Goal: Task Accomplishment & Management: Manage account settings

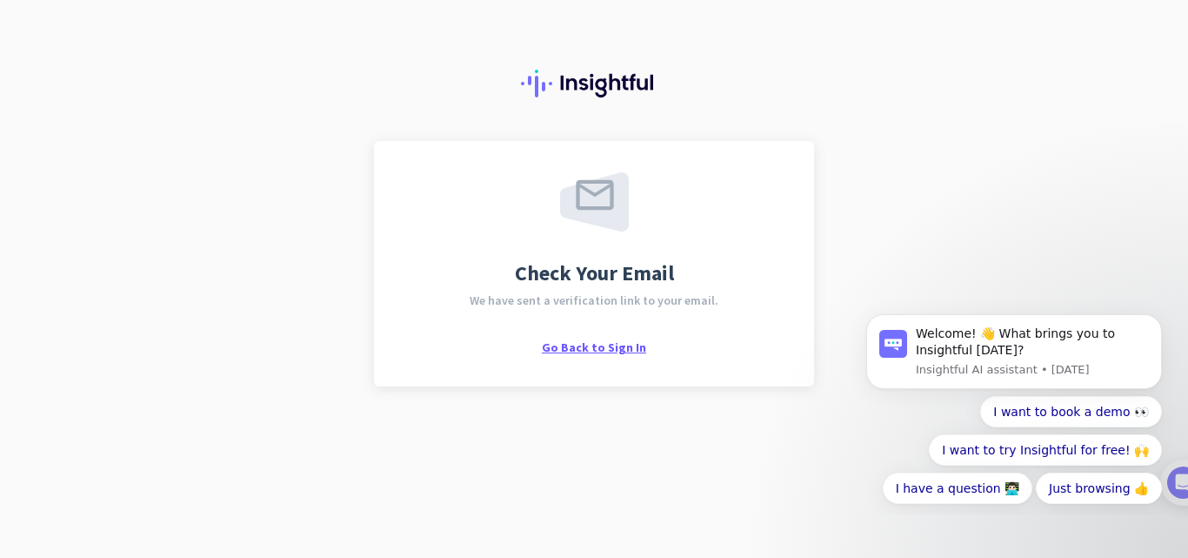
click at [574, 344] on span "Go Back to Sign In" at bounding box center [594, 347] width 104 height 16
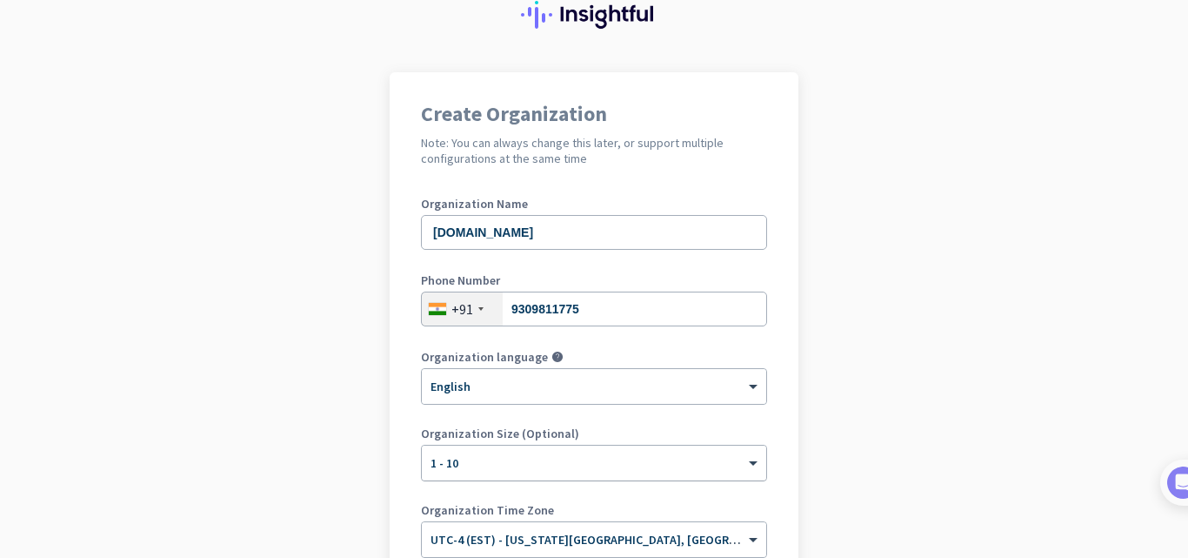
scroll to position [174, 0]
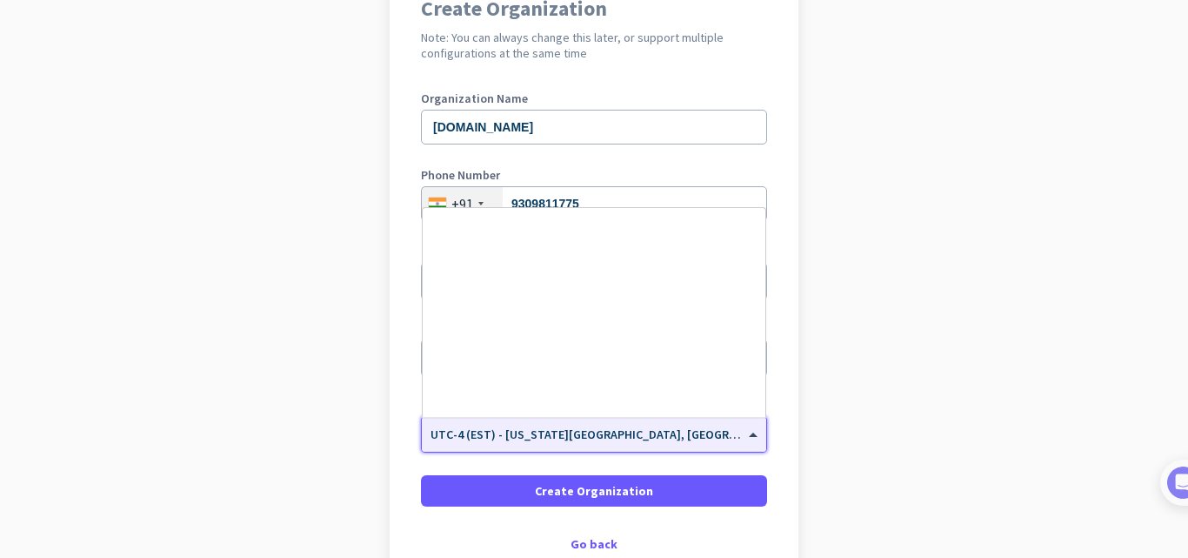
click at [725, 443] on div "× UTC-4 (EST) - [US_STATE][GEOGRAPHIC_DATA], [GEOGRAPHIC_DATA], [GEOGRAPHIC_DAT…" at bounding box center [594, 434] width 344 height 35
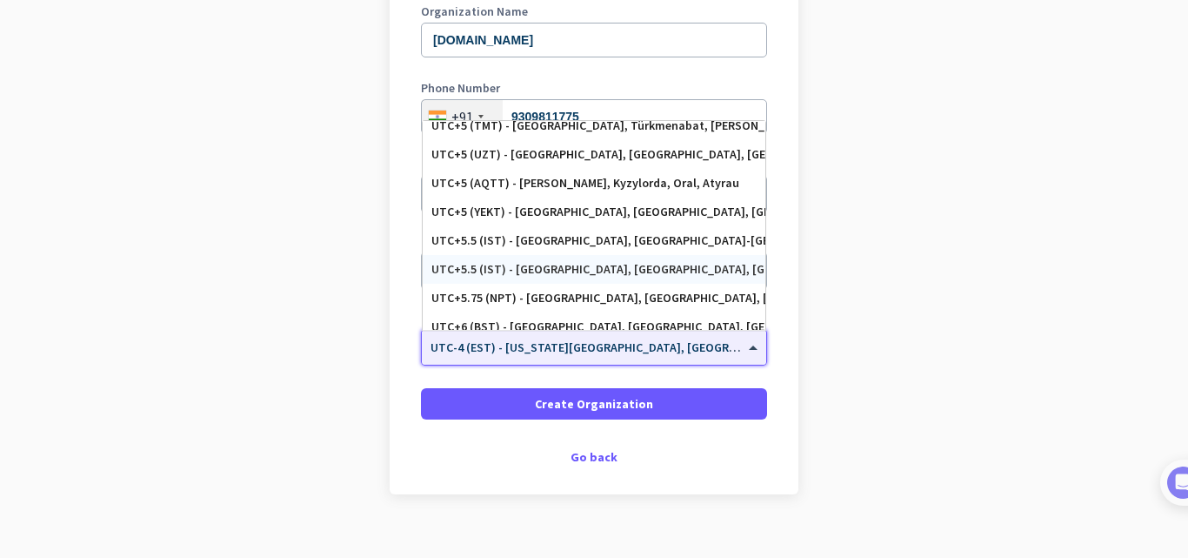
scroll to position [6871, 0]
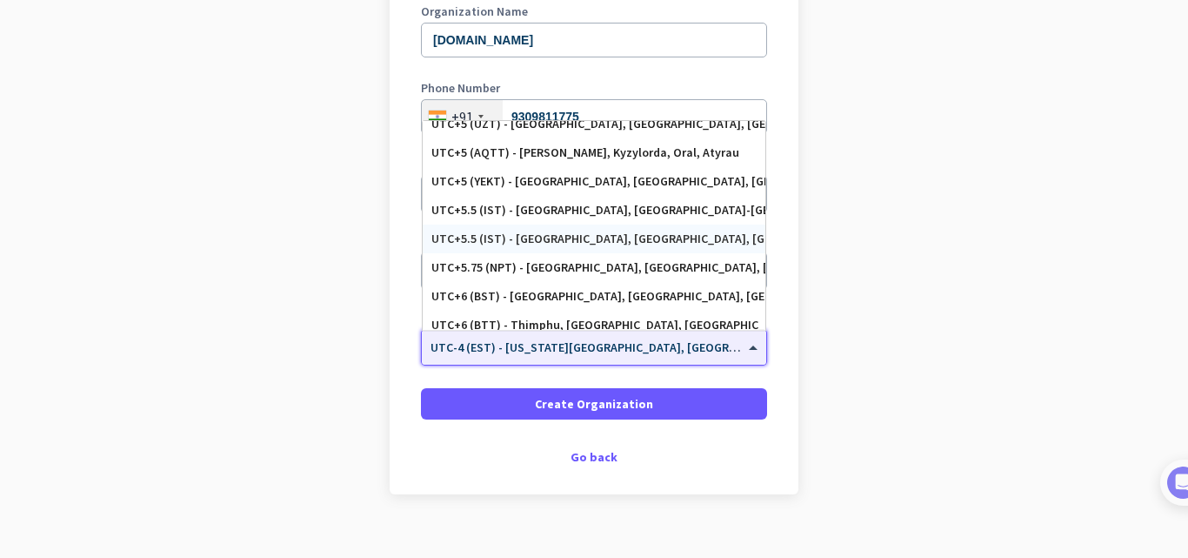
click at [674, 238] on div "UTC+5.5 (IST) - [GEOGRAPHIC_DATA], [GEOGRAPHIC_DATA], [GEOGRAPHIC_DATA], [GEOGR…" at bounding box center [593, 238] width 325 height 15
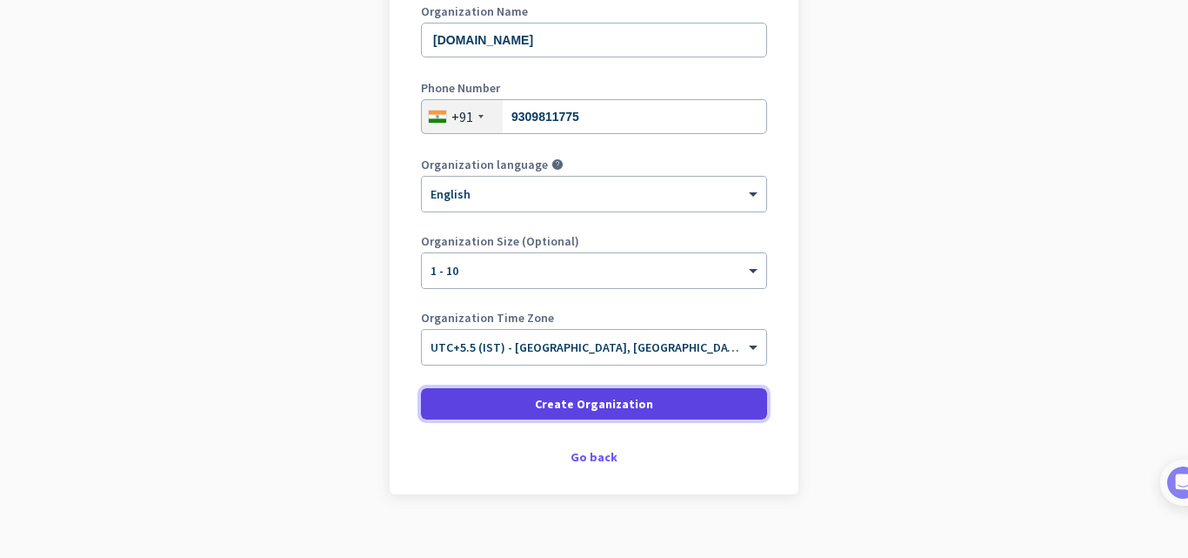
click at [665, 402] on span at bounding box center [594, 404] width 346 height 42
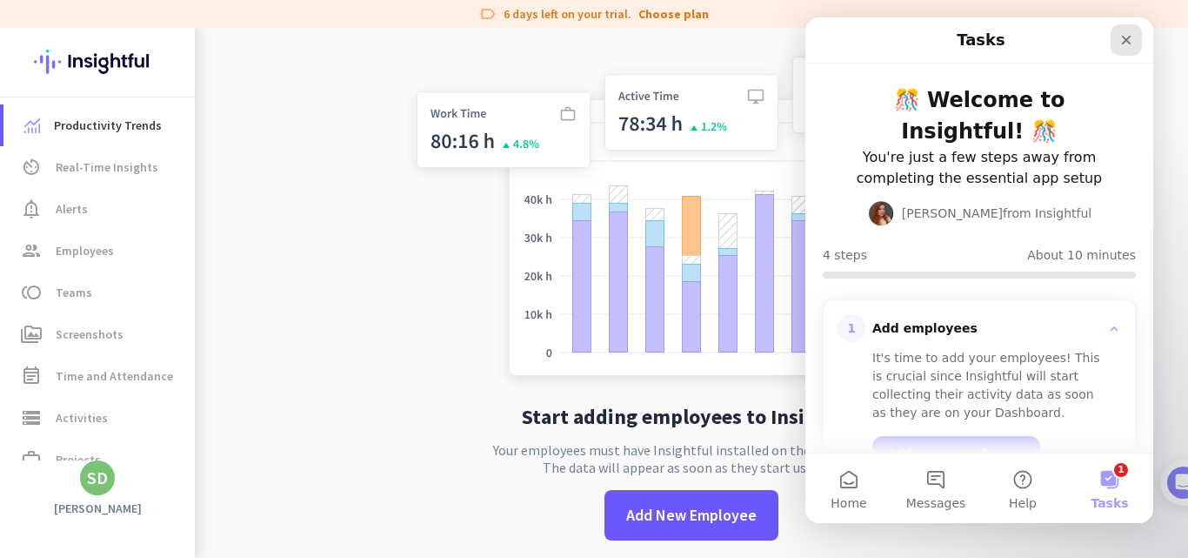
click at [1120, 36] on icon "Close" at bounding box center [1126, 40] width 14 height 14
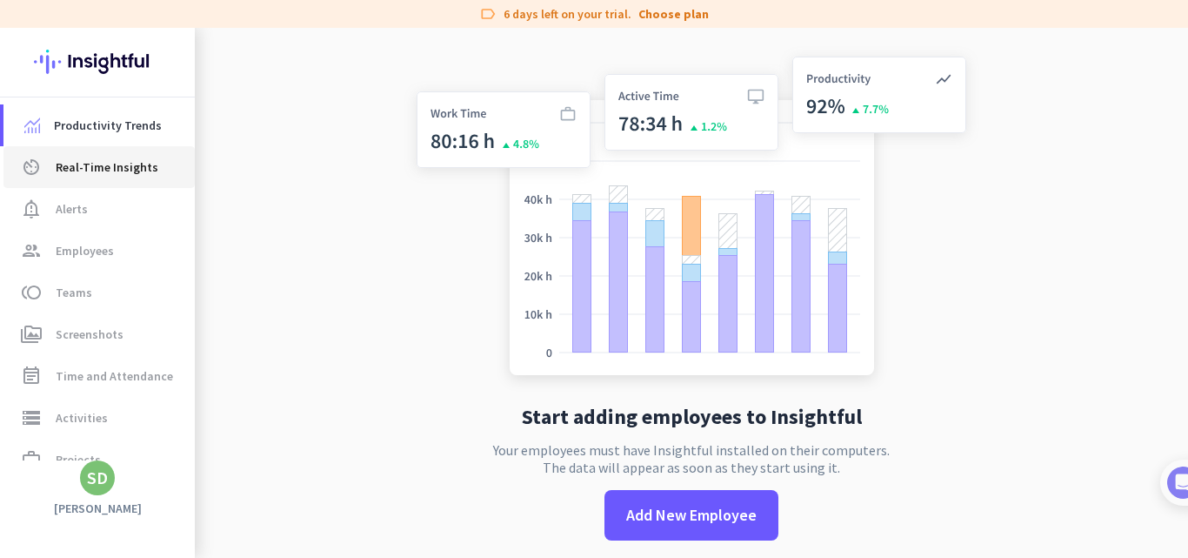
click at [121, 158] on span "Real-Time Insights" at bounding box center [107, 167] width 103 height 21
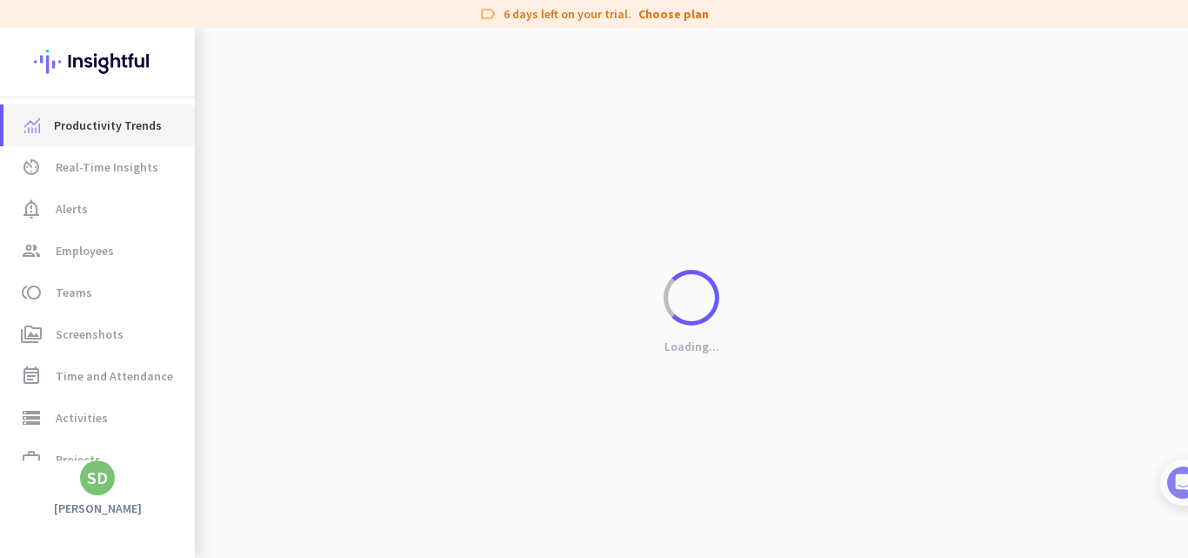
click at [101, 120] on span "Productivity Trends" at bounding box center [108, 125] width 108 height 21
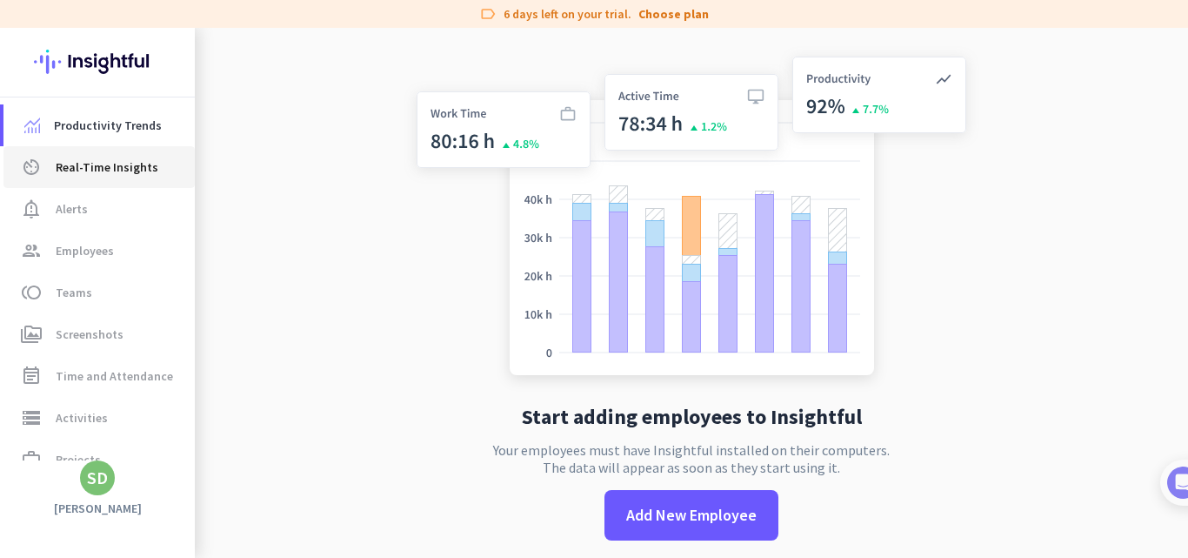
click at [106, 159] on span "Real-Time Insights" at bounding box center [107, 167] width 103 height 21
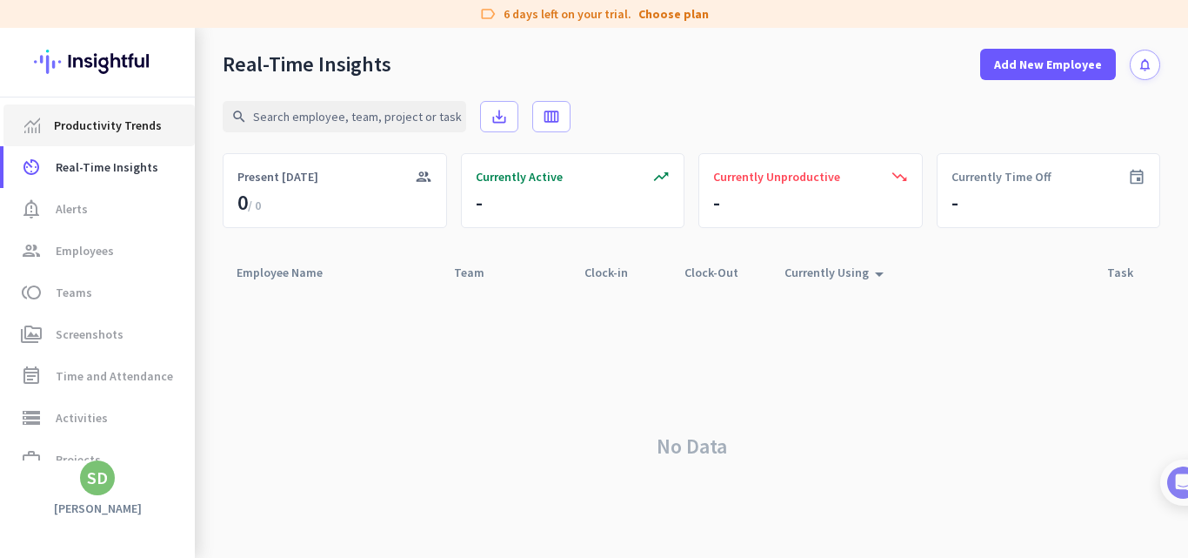
click at [91, 105] on link "Productivity Trends" at bounding box center [98, 125] width 191 height 42
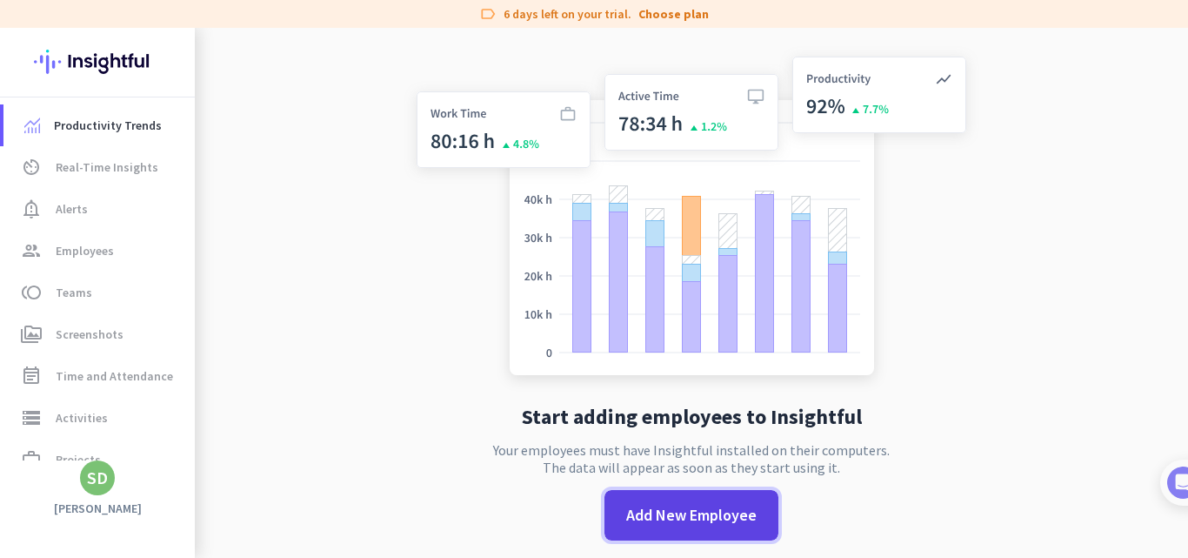
click at [689, 518] on span "Add New Employee" at bounding box center [691, 515] width 130 height 23
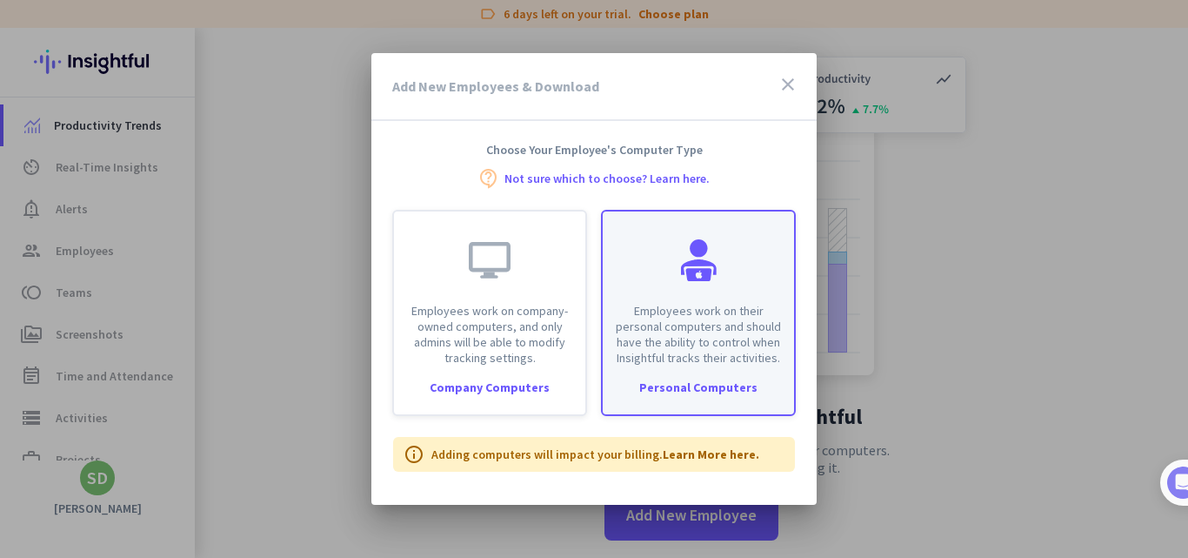
click at [697, 315] on p "Employees work on their personal computers and should have the ability to contr…" at bounding box center [698, 334] width 170 height 63
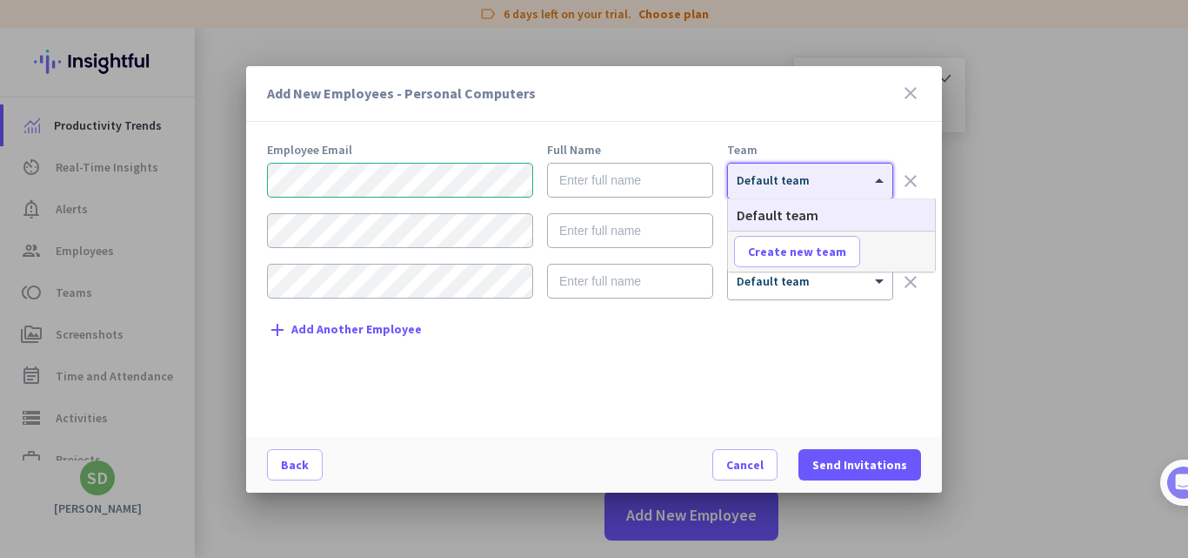
click at [812, 170] on div at bounding box center [810, 175] width 164 height 15
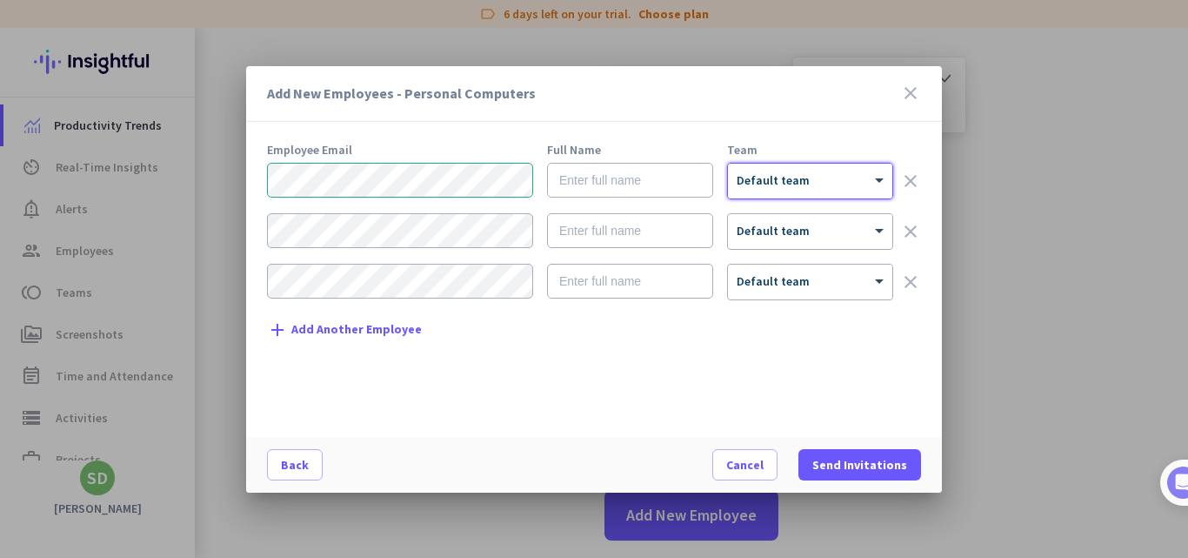
click at [862, 177] on div at bounding box center [810, 175] width 164 height 15
click at [920, 217] on div "clear" at bounding box center [910, 231] width 21 height 37
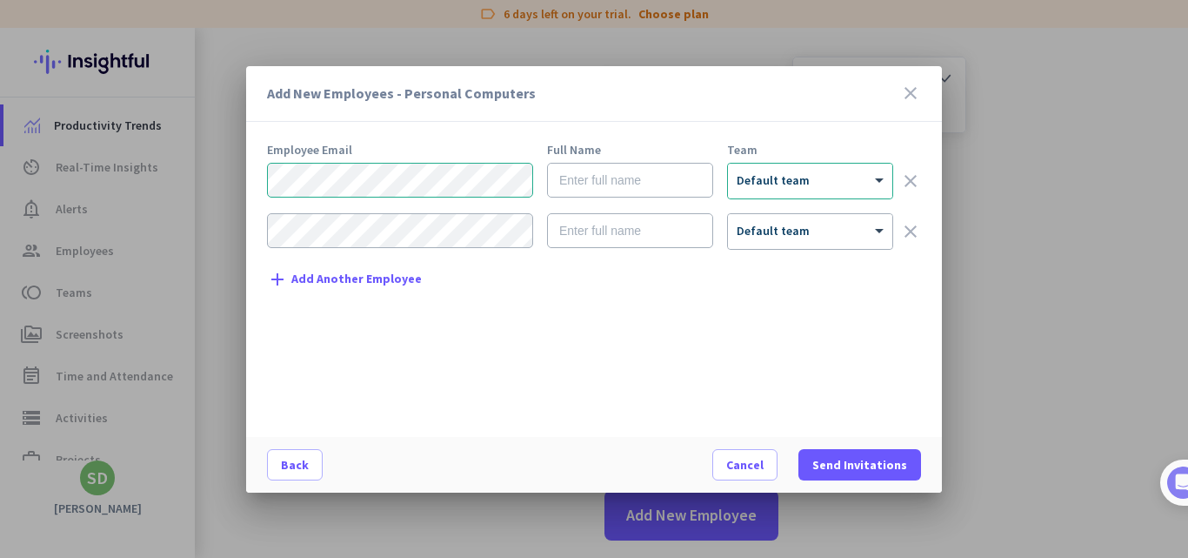
click at [902, 219] on div "× Default team clear" at bounding box center [594, 231] width 654 height 37
click at [905, 229] on icon "clear" at bounding box center [910, 231] width 21 height 21
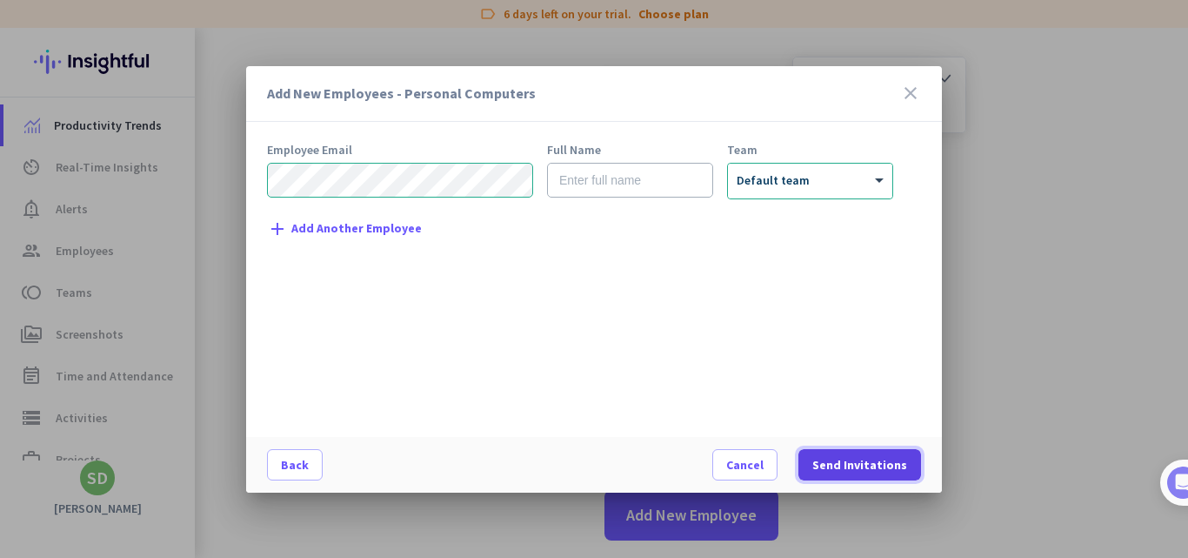
click at [835, 464] on span "Send Invitations" at bounding box center [859, 464] width 95 height 17
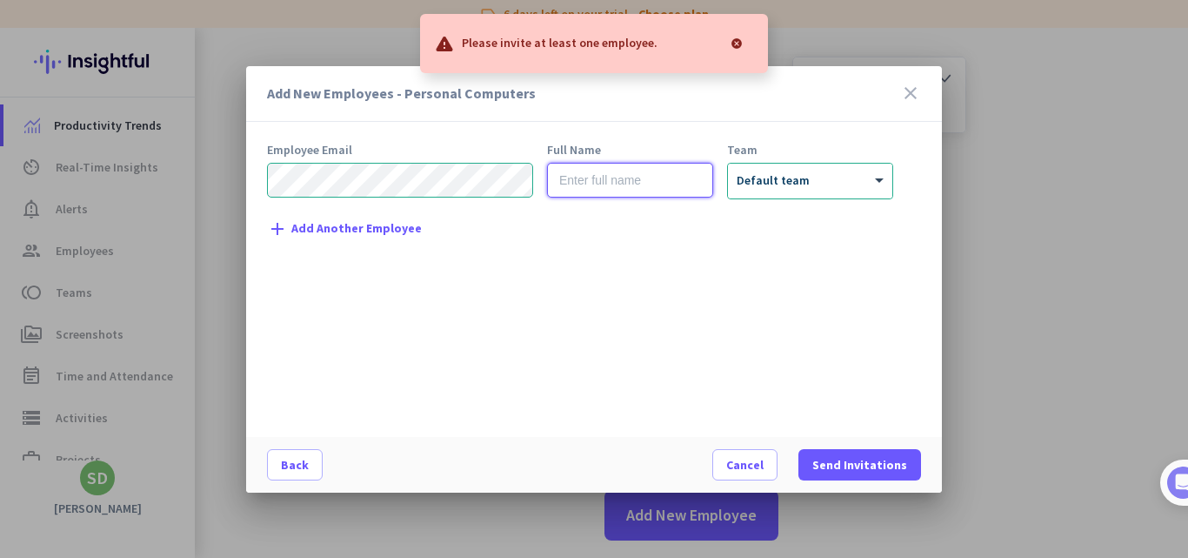
click at [610, 184] on input "text" at bounding box center [630, 180] width 166 height 35
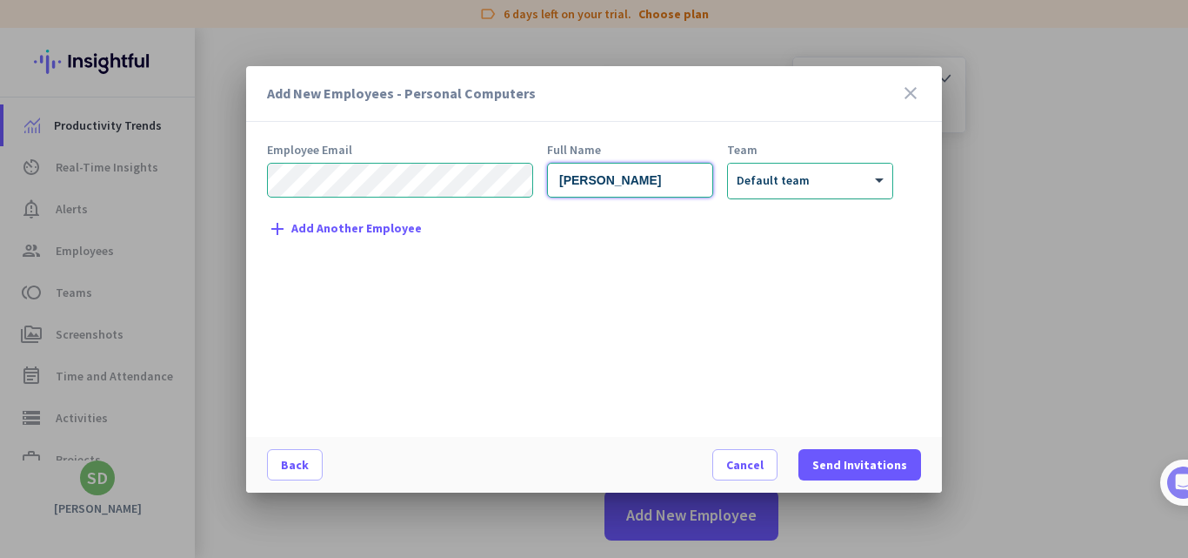
type input "[PERSON_NAME]"
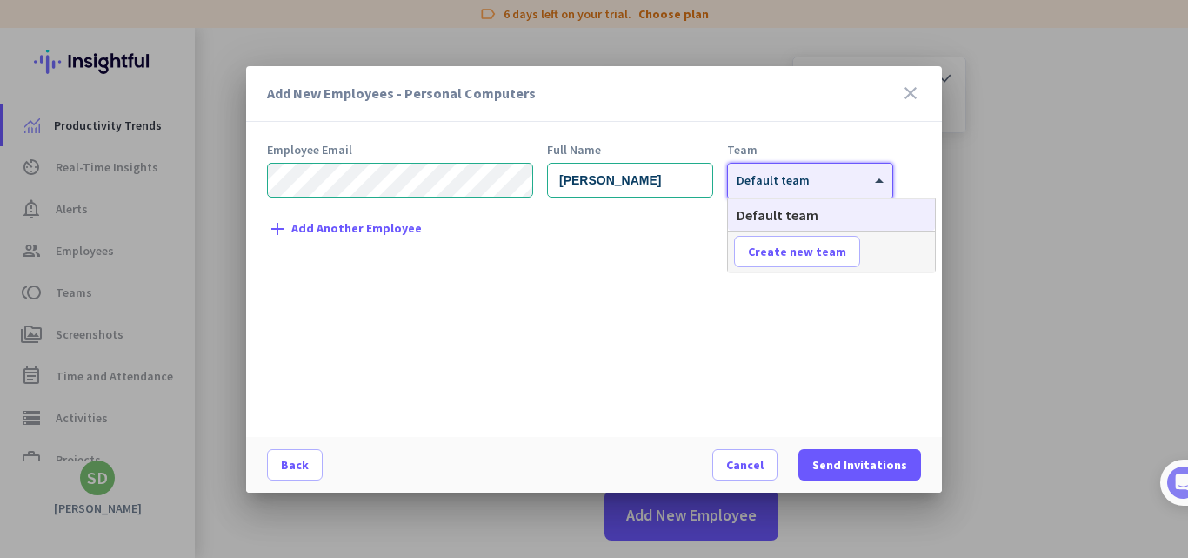
click at [802, 184] on span "Default team" at bounding box center [773, 180] width 73 height 16
click at [801, 251] on span "Create new team" at bounding box center [797, 251] width 98 height 17
click at [801, 251] on input "text" at bounding box center [798, 251] width 129 height 31
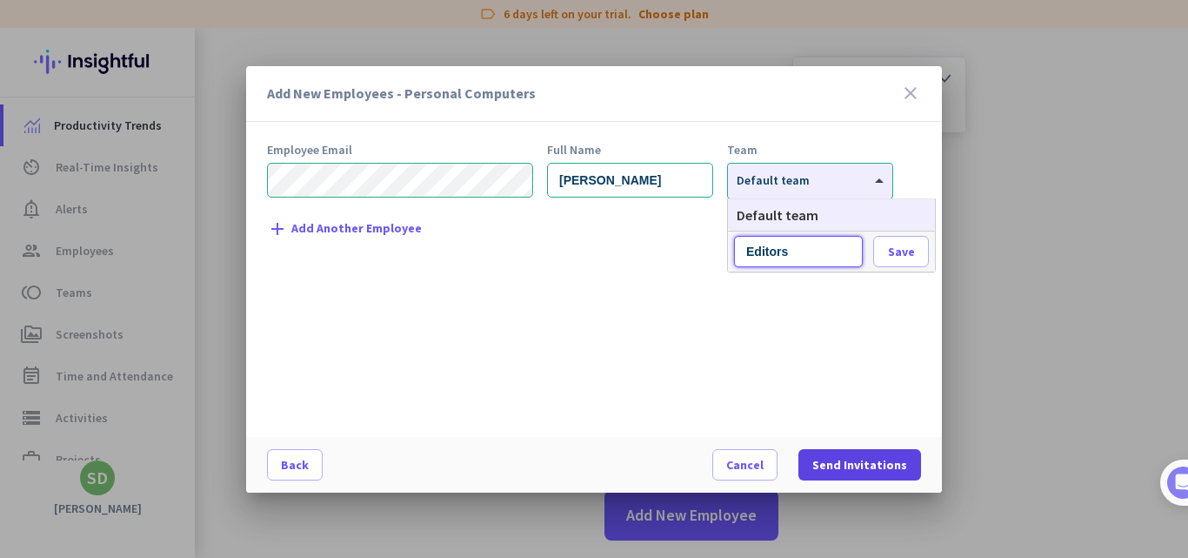
type input "Editors"
click at [838, 456] on span "Send Invitations" at bounding box center [859, 464] width 95 height 17
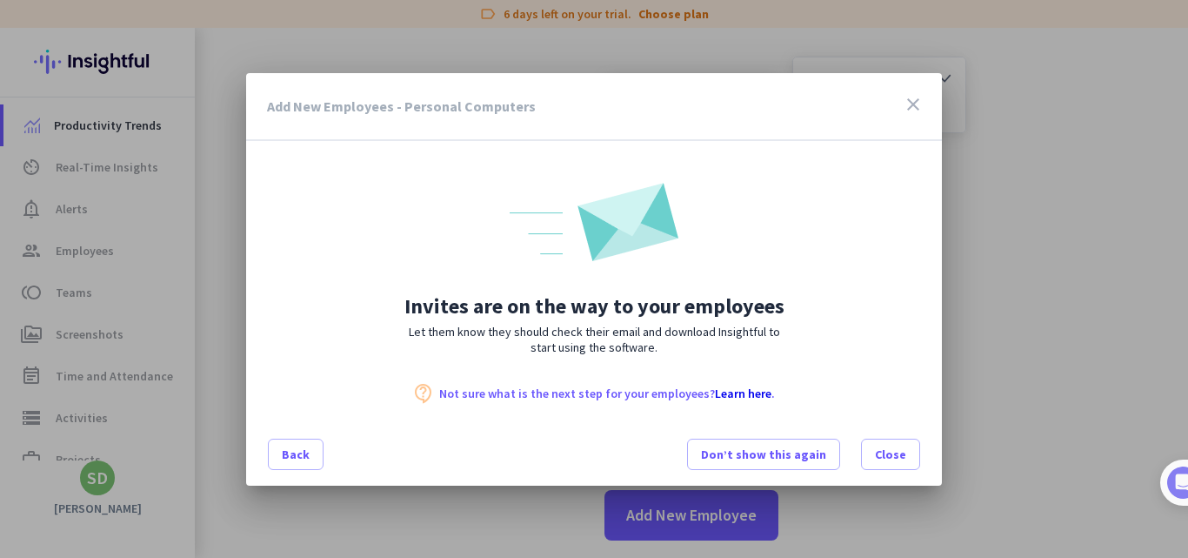
click at [195, 120] on div at bounding box center [594, 279] width 1188 height 558
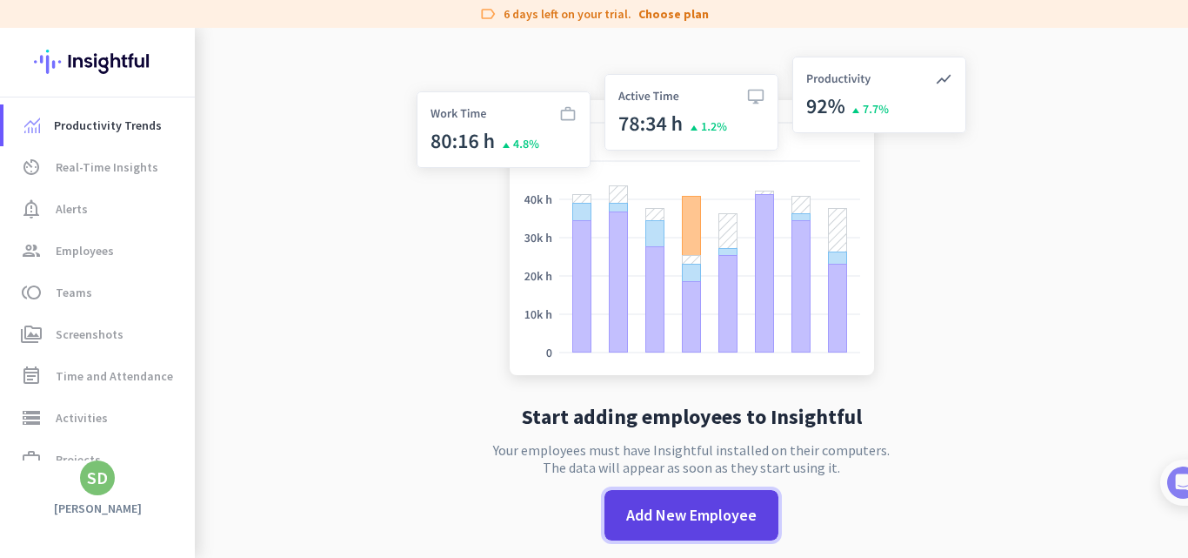
click at [696, 510] on span "Add New Employee" at bounding box center [691, 515] width 130 height 23
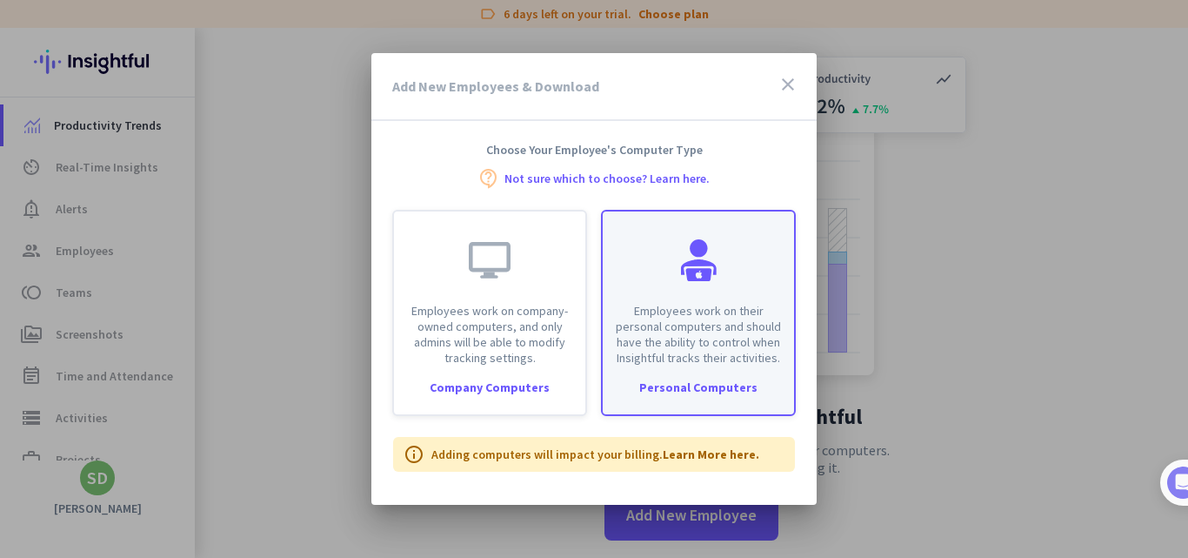
click at [704, 322] on p "Employees work on their personal computers and should have the ability to contr…" at bounding box center [698, 334] width 170 height 63
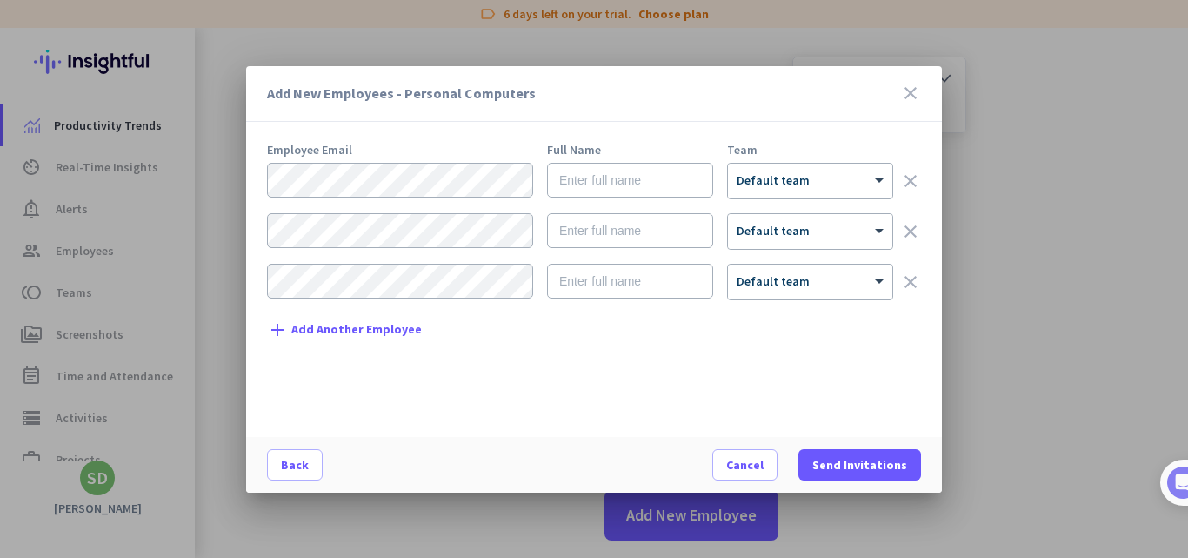
click at [908, 92] on icon "close" at bounding box center [910, 93] width 21 height 21
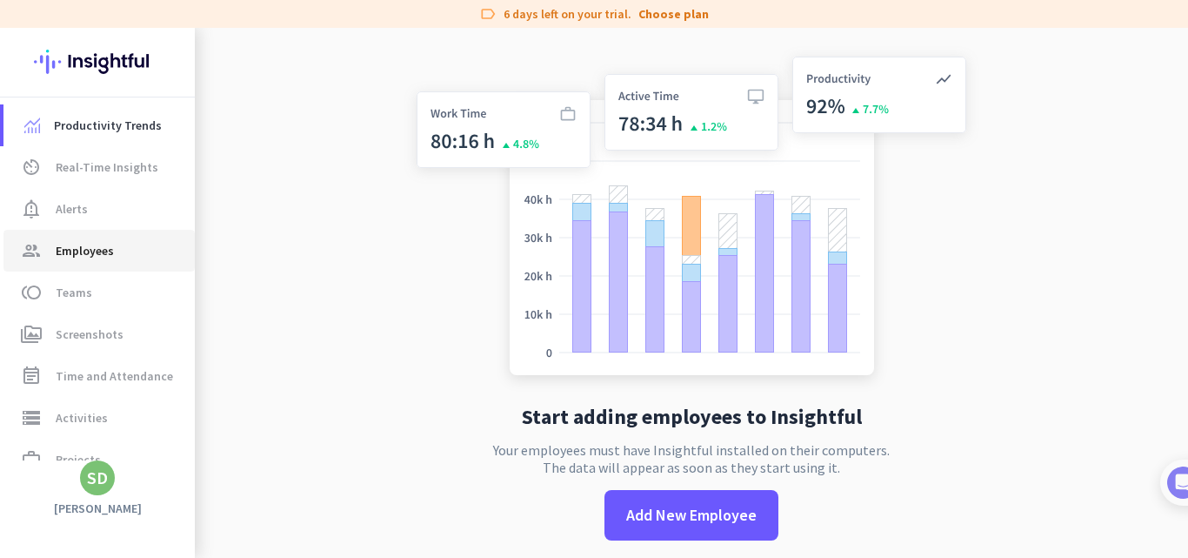
click at [88, 233] on link "group Employees" at bounding box center [98, 251] width 191 height 42
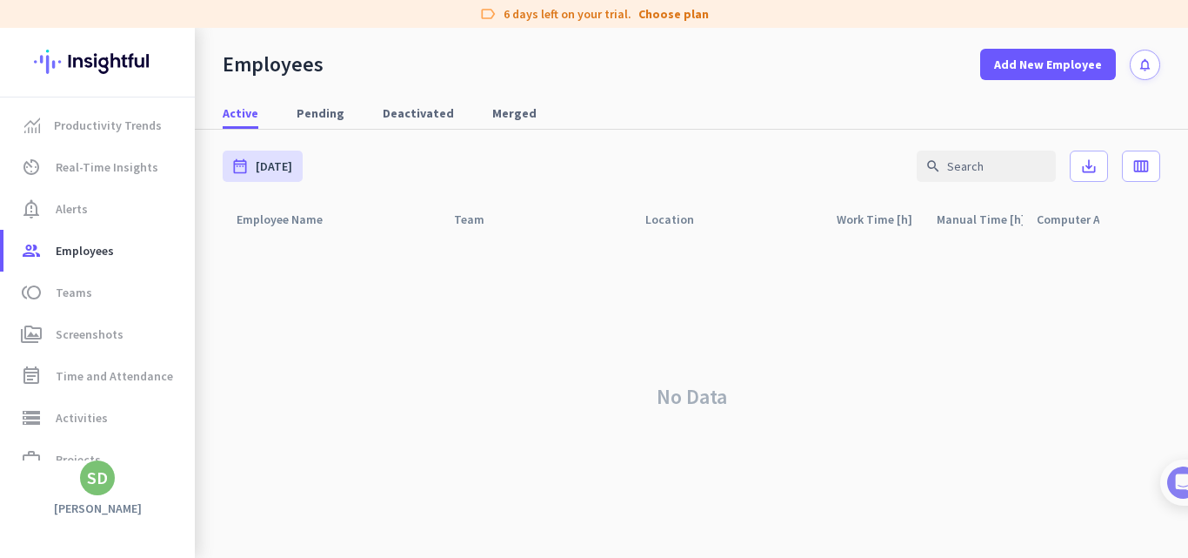
drag, startPoint x: 428, startPoint y: 210, endPoint x: 411, endPoint y: 231, distance: 27.3
click at [411, 231] on div "Employee Name arrow_drop_up" at bounding box center [331, 219] width 217 height 33
click at [340, 105] on link "Pending" at bounding box center [320, 112] width 69 height 31
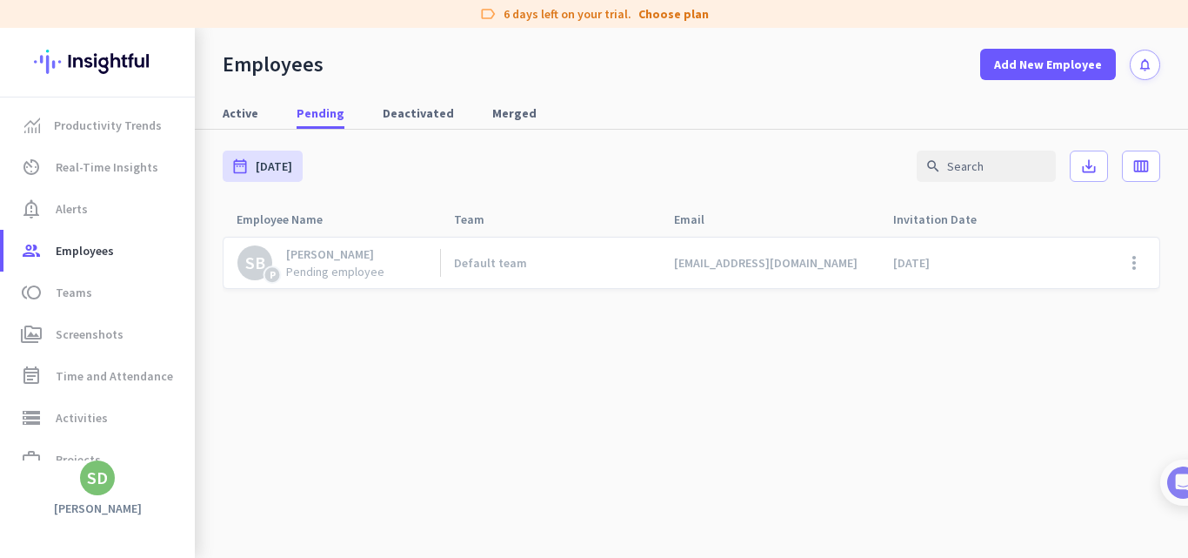
drag, startPoint x: 358, startPoint y: 244, endPoint x: 358, endPoint y: 255, distance: 10.4
click at [358, 255] on div "SB P [PERSON_NAME] Pending employee" at bounding box center [331, 262] width 217 height 50
click at [358, 255] on div "[PERSON_NAME]" at bounding box center [335, 254] width 98 height 16
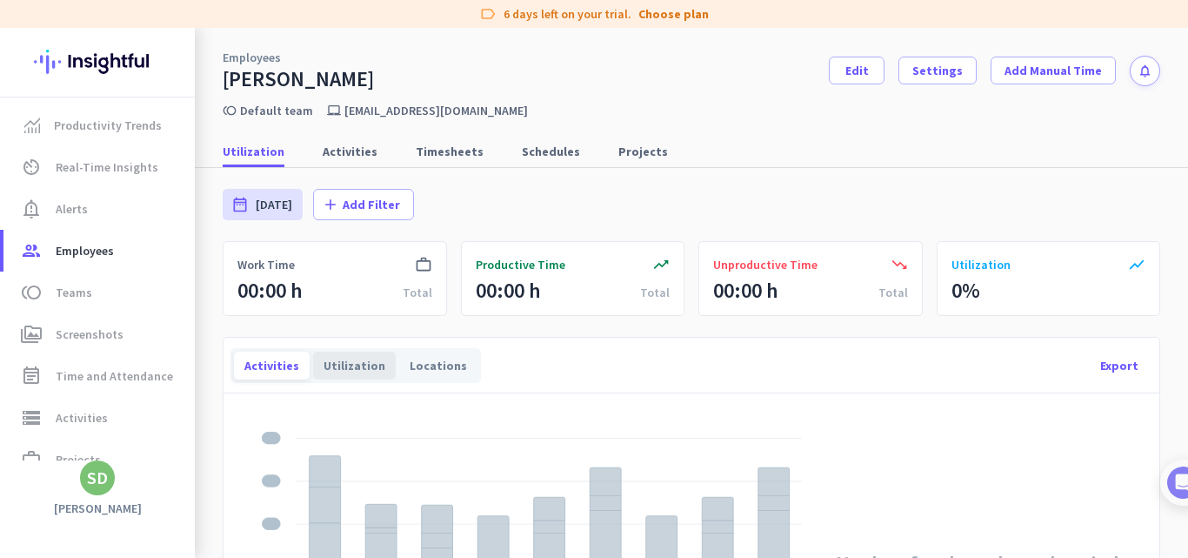
click at [356, 369] on div "Utilization" at bounding box center [354, 365] width 83 height 28
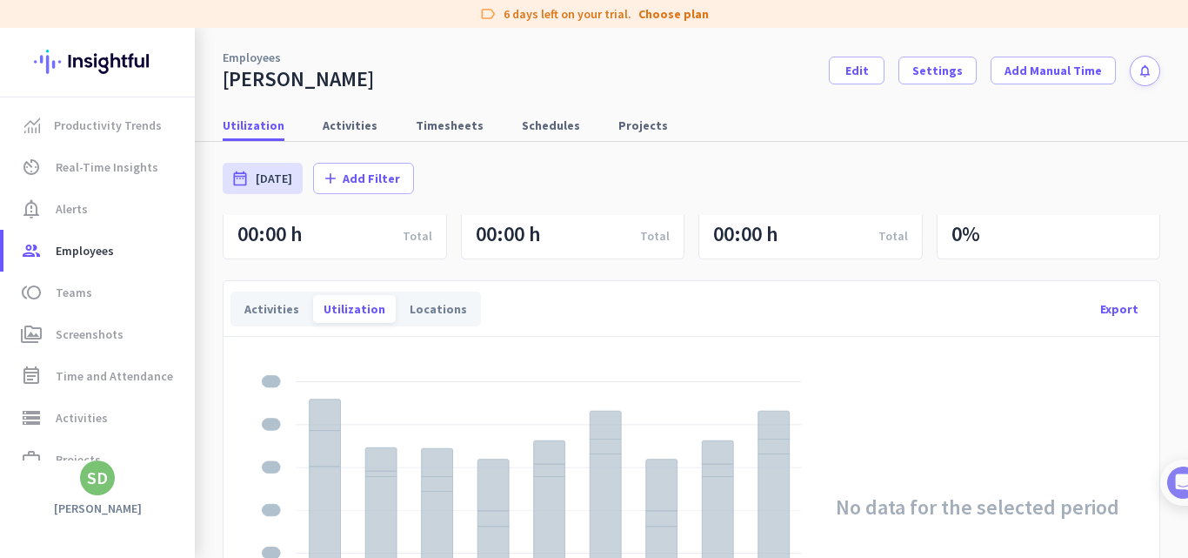
scroll to position [87, 0]
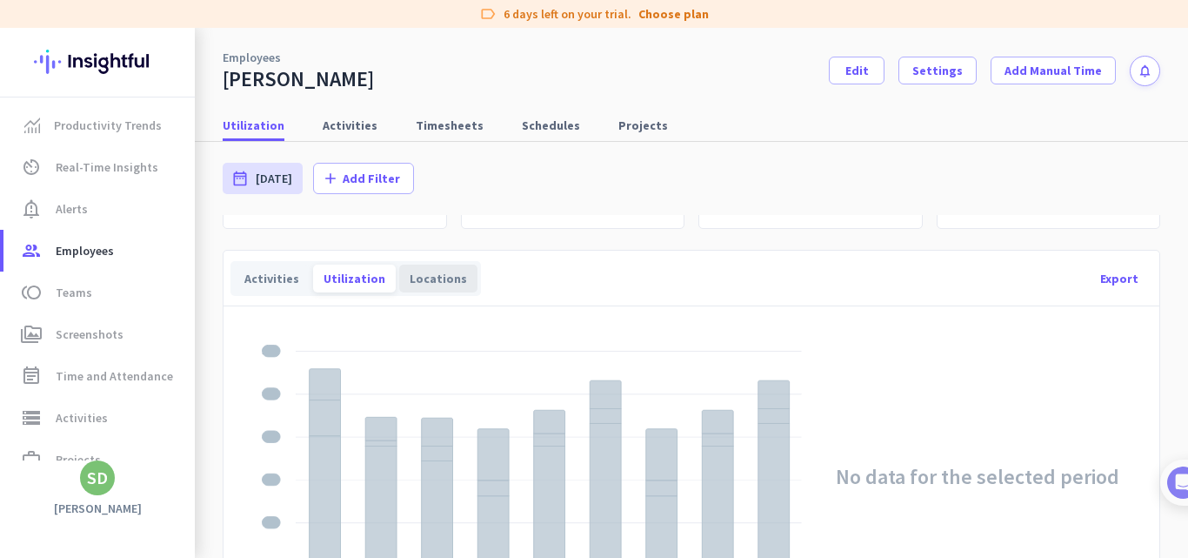
click at [431, 284] on div "Locations" at bounding box center [438, 278] width 78 height 28
click at [281, 283] on div "Activities" at bounding box center [272, 278] width 76 height 28
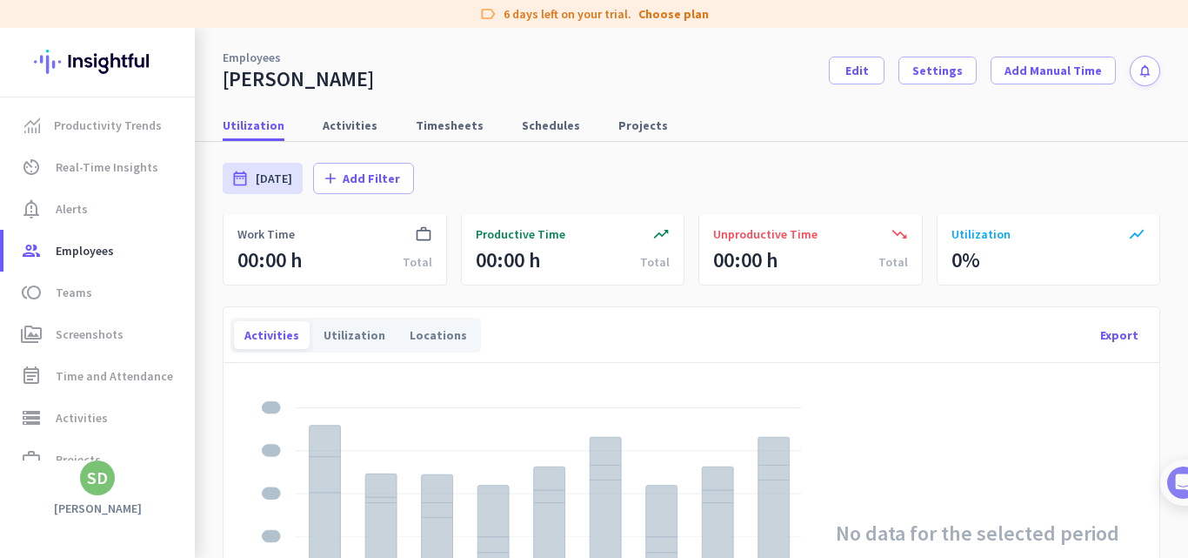
scroll to position [0, 0]
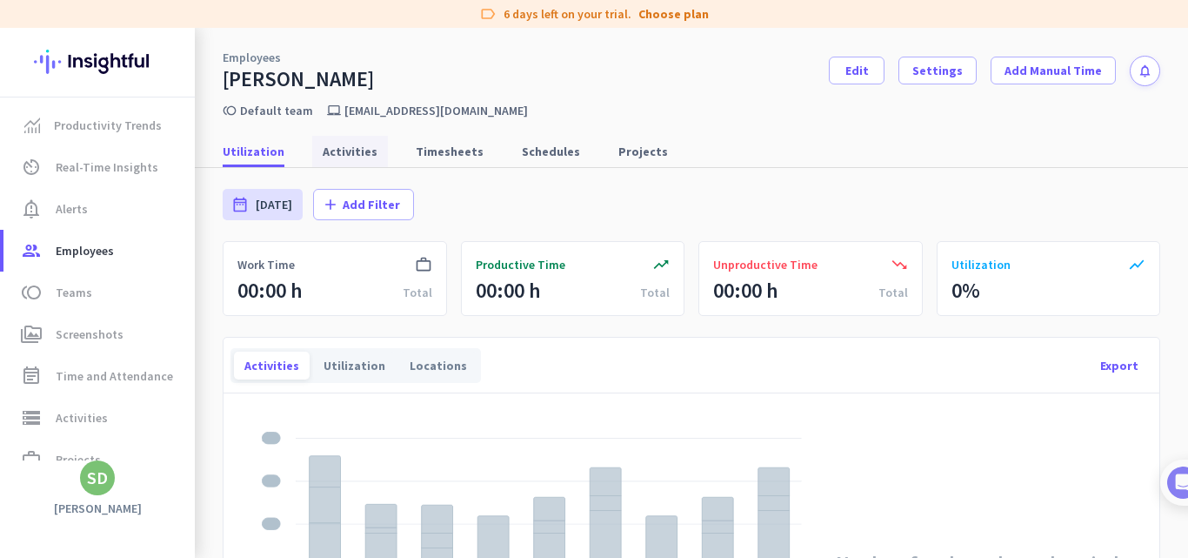
click at [323, 148] on span "Activities" at bounding box center [350, 151] width 55 height 17
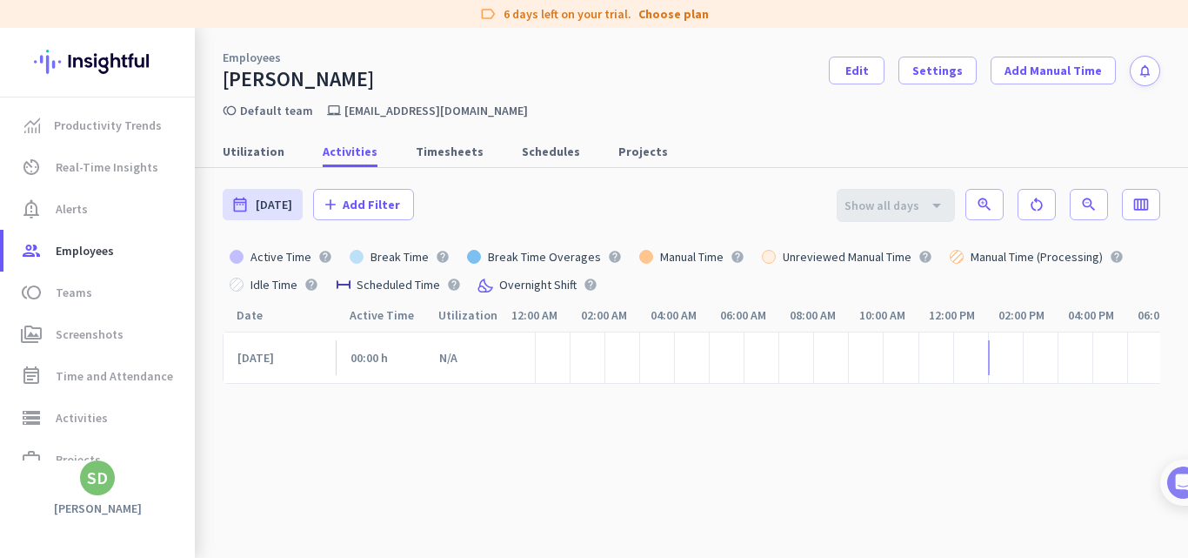
scroll to position [0, 223]
click at [430, 146] on span "Timesheets" at bounding box center [450, 151] width 68 height 17
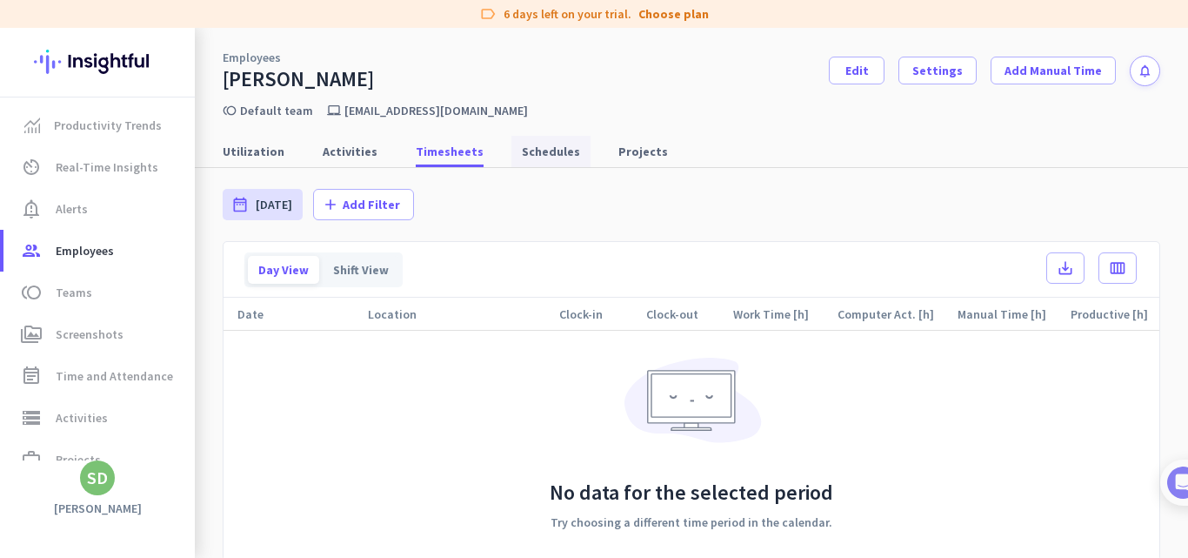
click at [522, 149] on span "Schedules" at bounding box center [551, 151] width 58 height 17
type input "[DATE] - [DATE]"
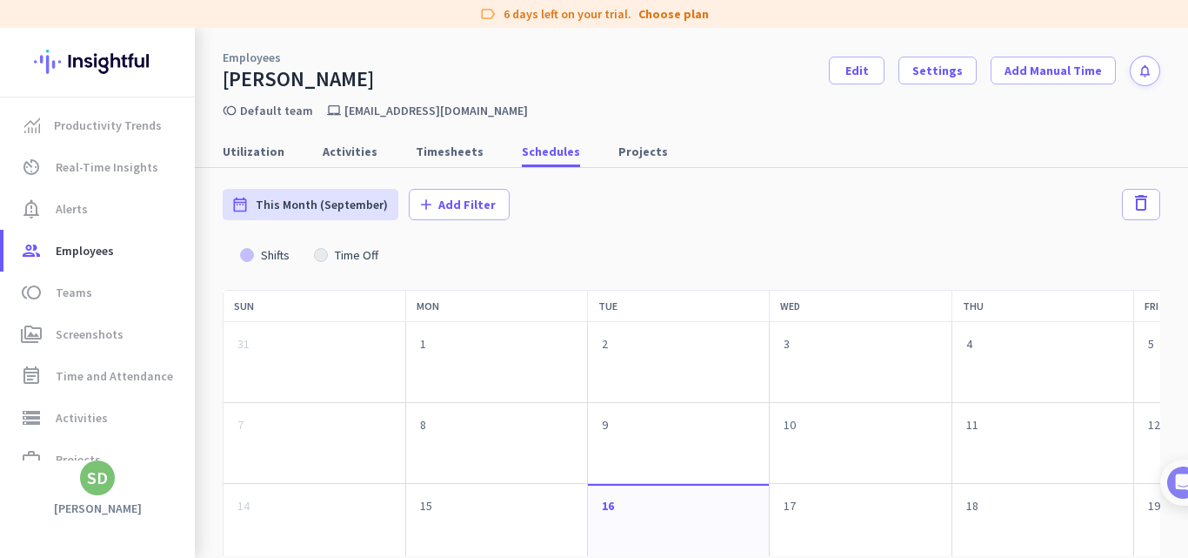
click at [618, 356] on link "2" at bounding box center [678, 344] width 167 height 30
click at [667, 356] on div at bounding box center [678, 368] width 181 height 24
click at [618, 146] on span "Projects" at bounding box center [643, 151] width 50 height 17
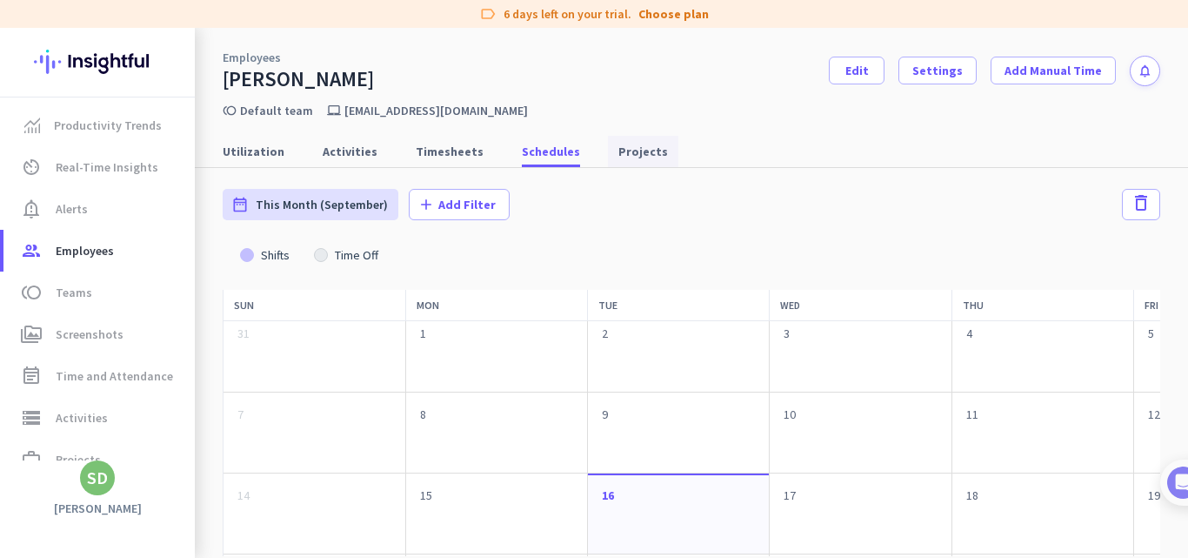
type input "[DATE] - [DATE]"
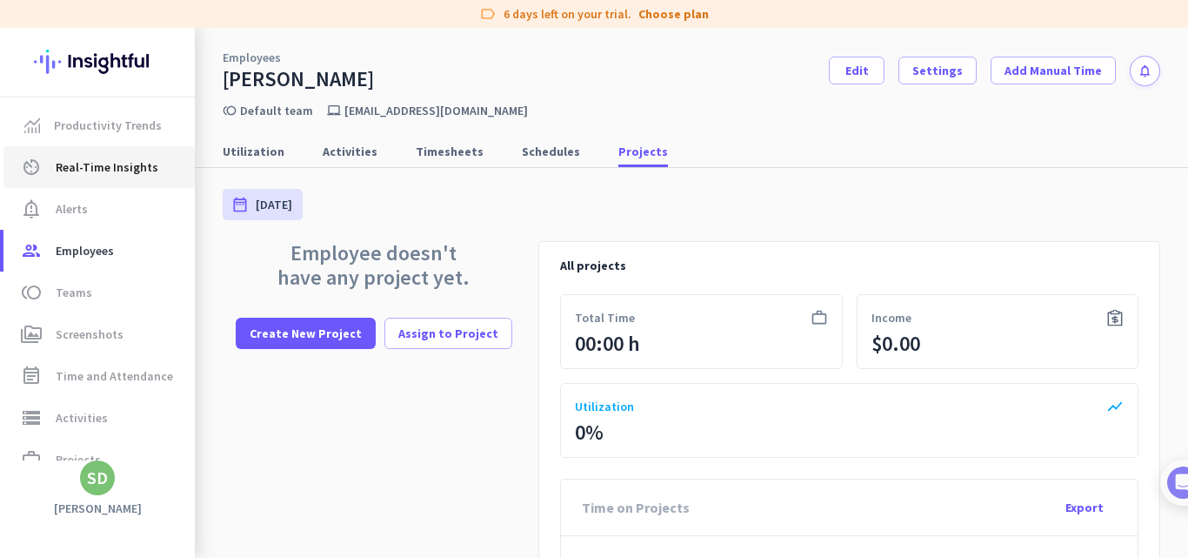
click at [108, 162] on span "Real-Time Insights" at bounding box center [107, 167] width 103 height 21
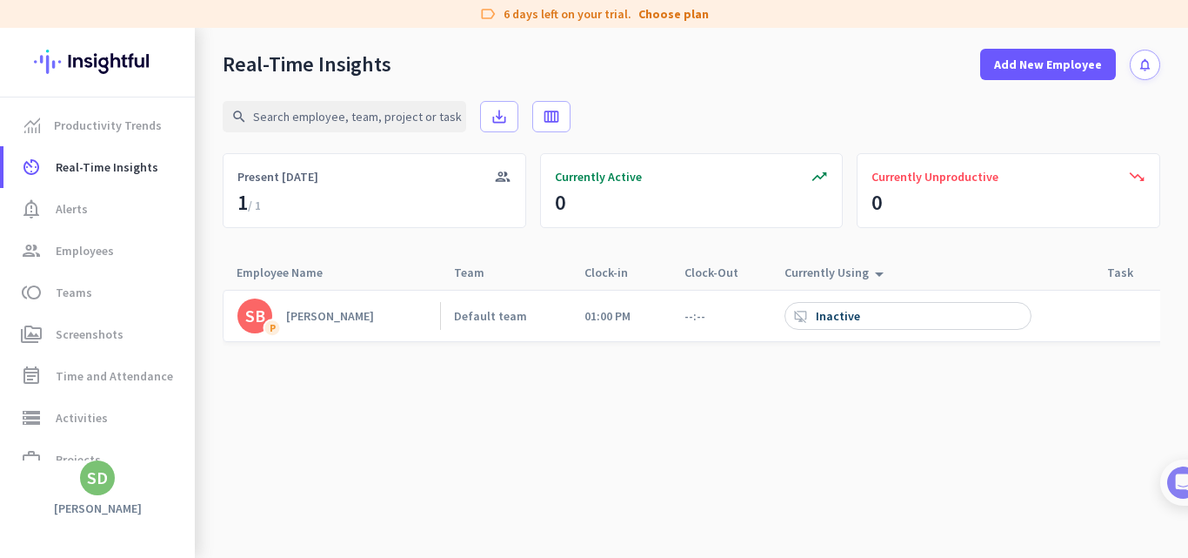
click at [356, 322] on link "SB P [PERSON_NAME]" at bounding box center [338, 315] width 203 height 35
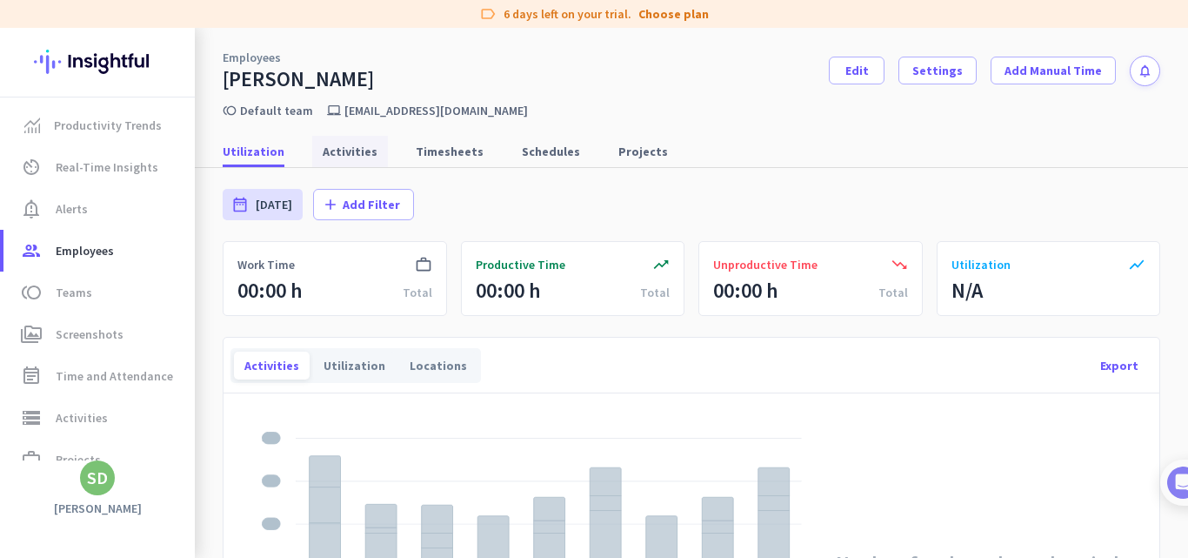
click at [375, 142] on link "Activities" at bounding box center [350, 151] width 76 height 31
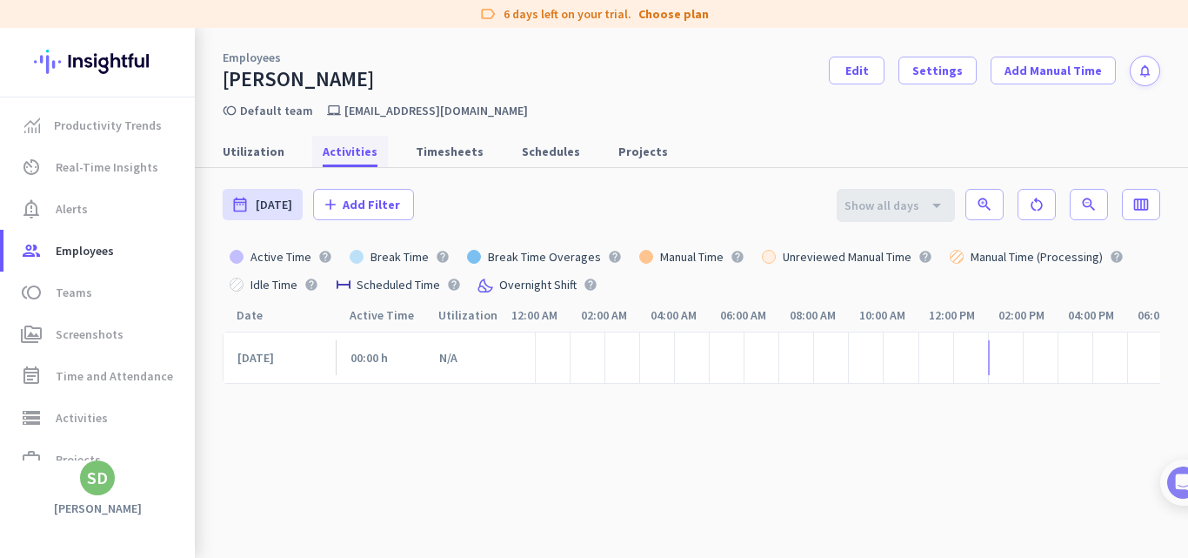
scroll to position [0, 224]
click at [256, 139] on span "Utilization" at bounding box center [254, 151] width 62 height 31
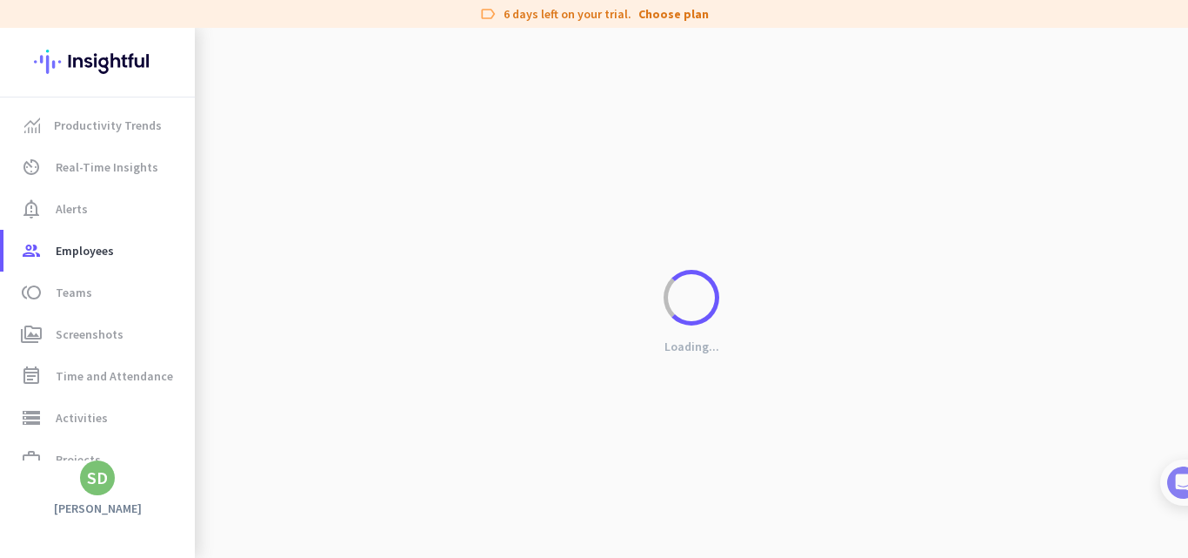
scroll to position [0, 211]
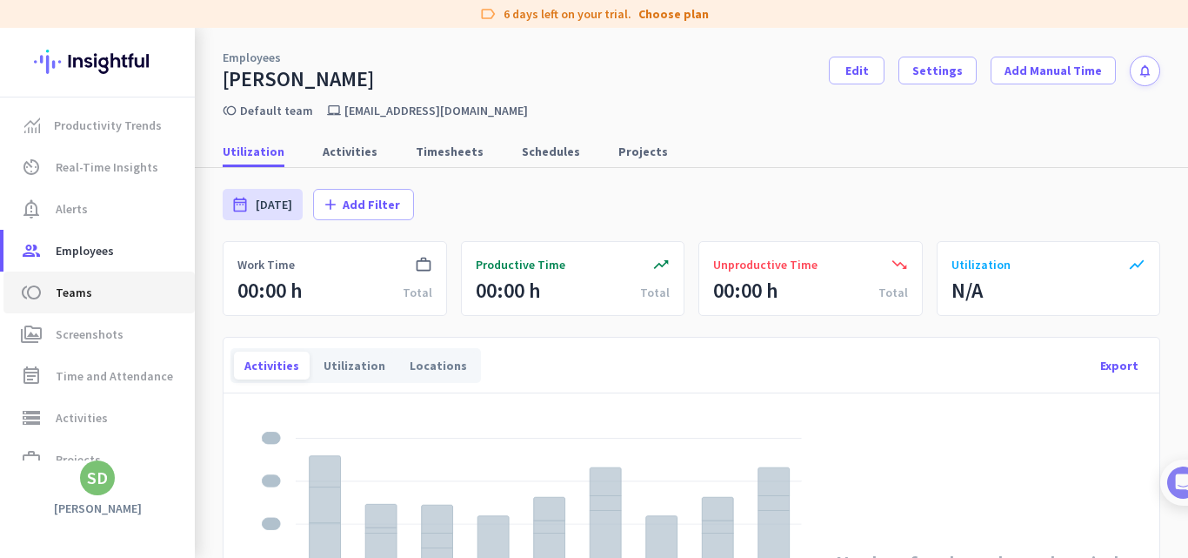
click at [102, 291] on span "toll Teams" at bounding box center [99, 292] width 164 height 21
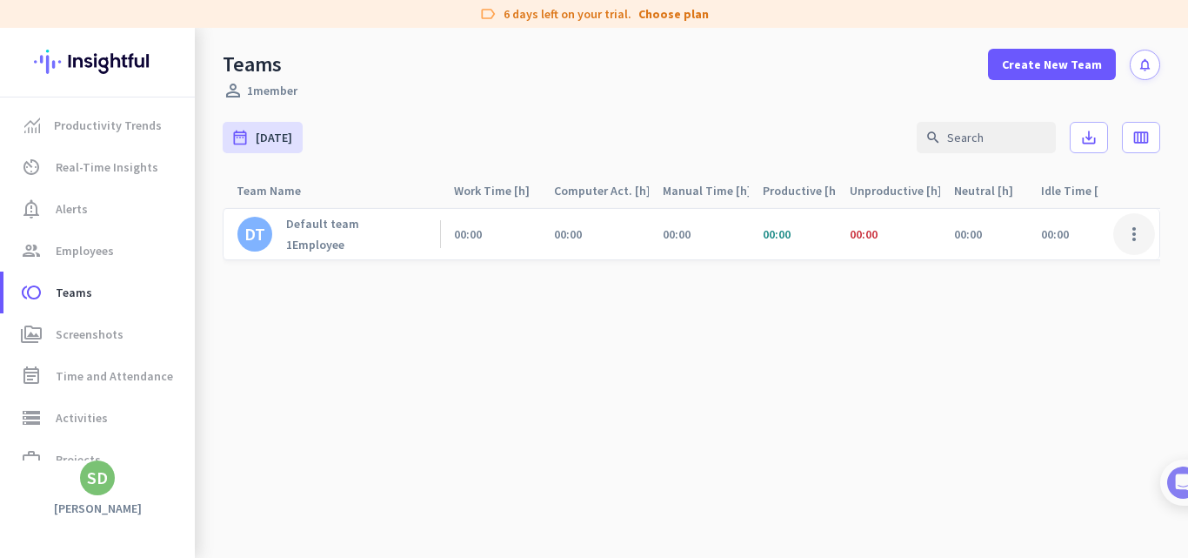
click at [1139, 237] on span at bounding box center [1134, 234] width 42 height 42
click at [1121, 303] on span "Review Productivity" at bounding box center [1087, 302] width 108 height 16
click at [298, 224] on p "Default team" at bounding box center [322, 224] width 73 height 16
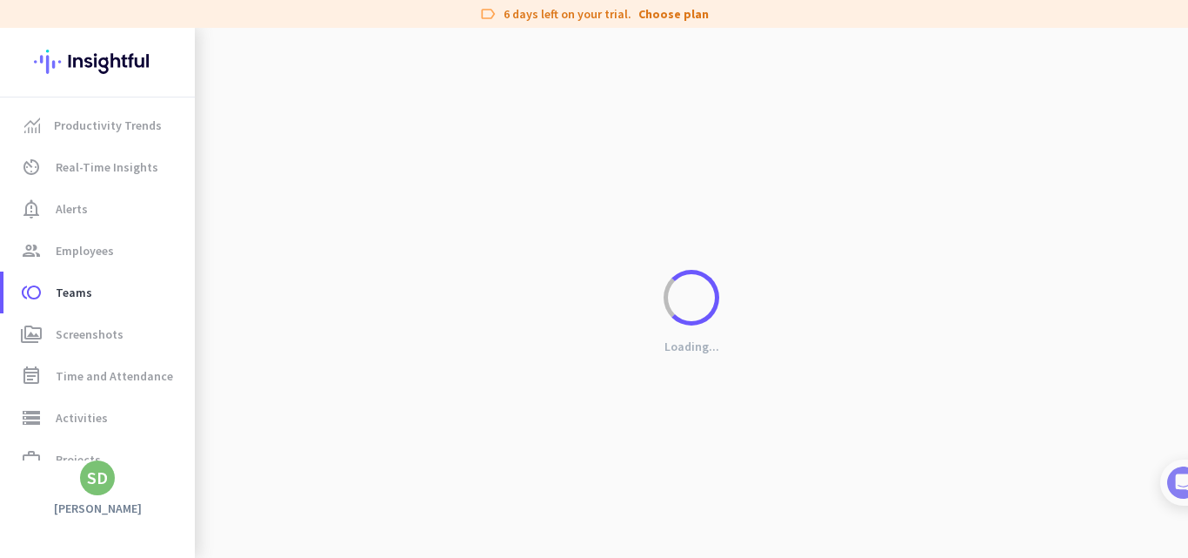
click at [298, 224] on div "Loading..." at bounding box center [691, 307] width 993 height 558
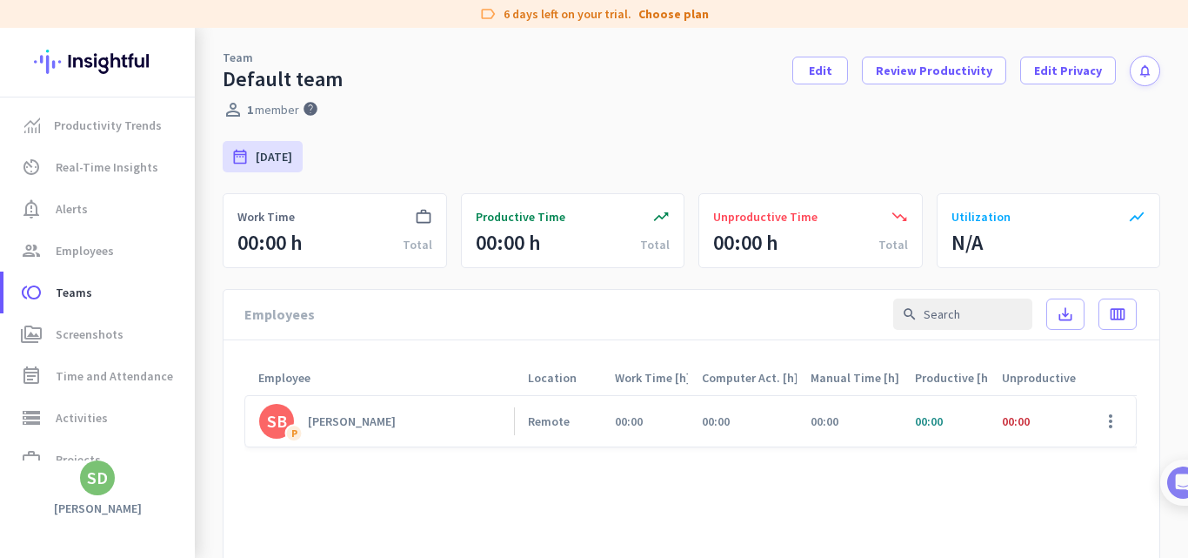
scroll to position [87, 0]
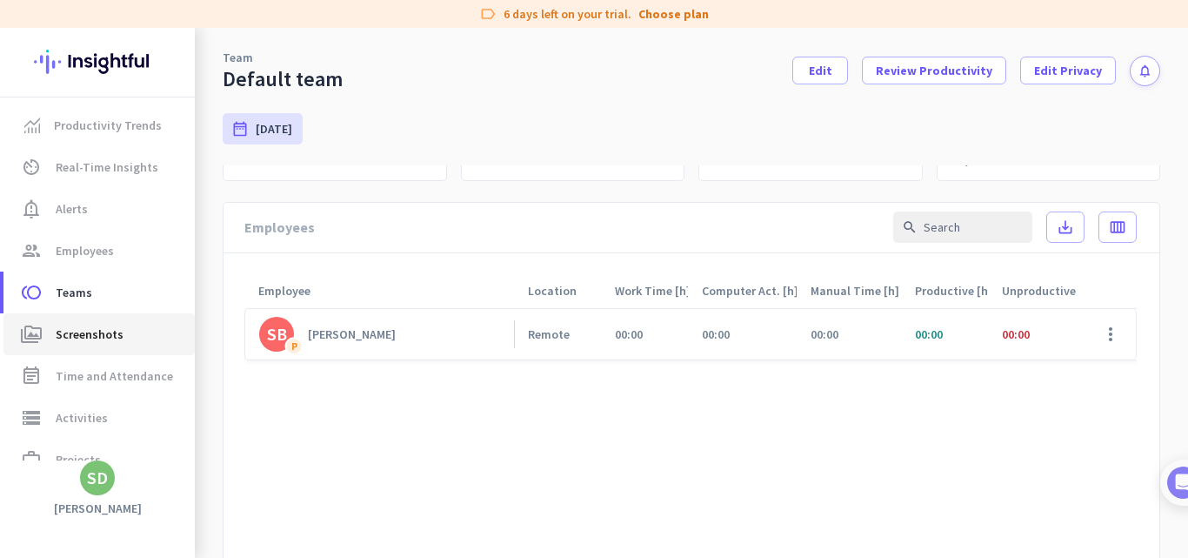
click at [108, 329] on span "Screenshots" at bounding box center [90, 334] width 68 height 21
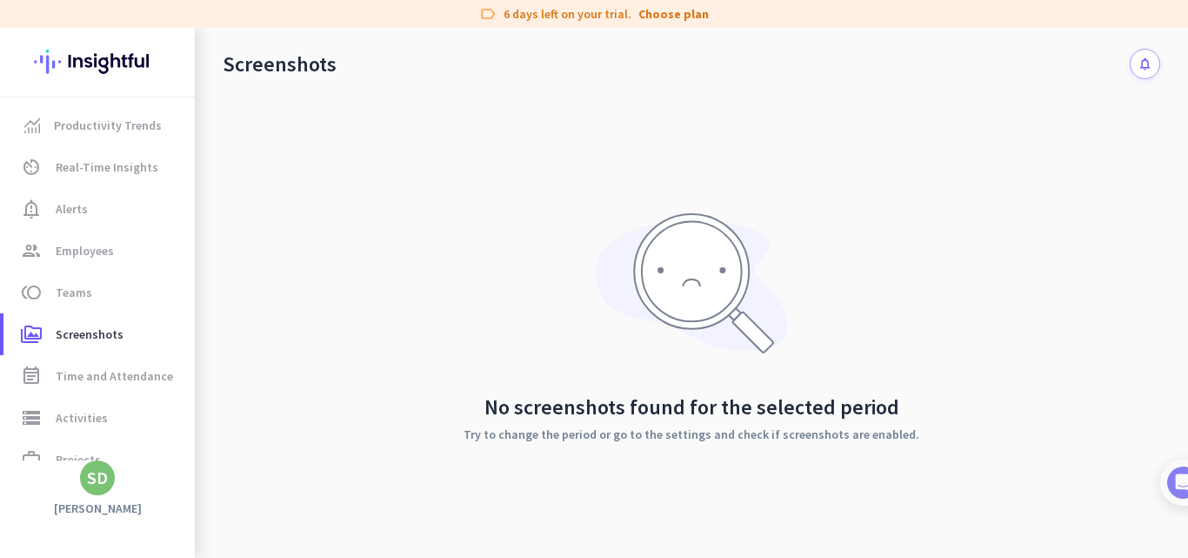
click at [552, 280] on div "No screenshots found for the selected period Try to change the period or go to …" at bounding box center [692, 326] width 938 height 522
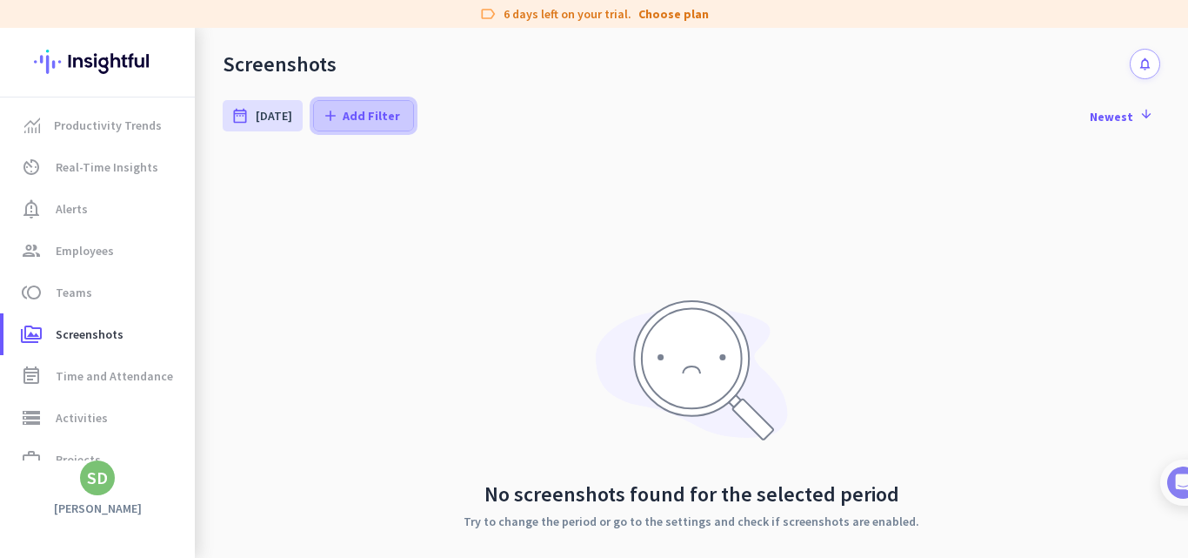
click at [343, 113] on span "Add Filter" at bounding box center [371, 115] width 57 height 17
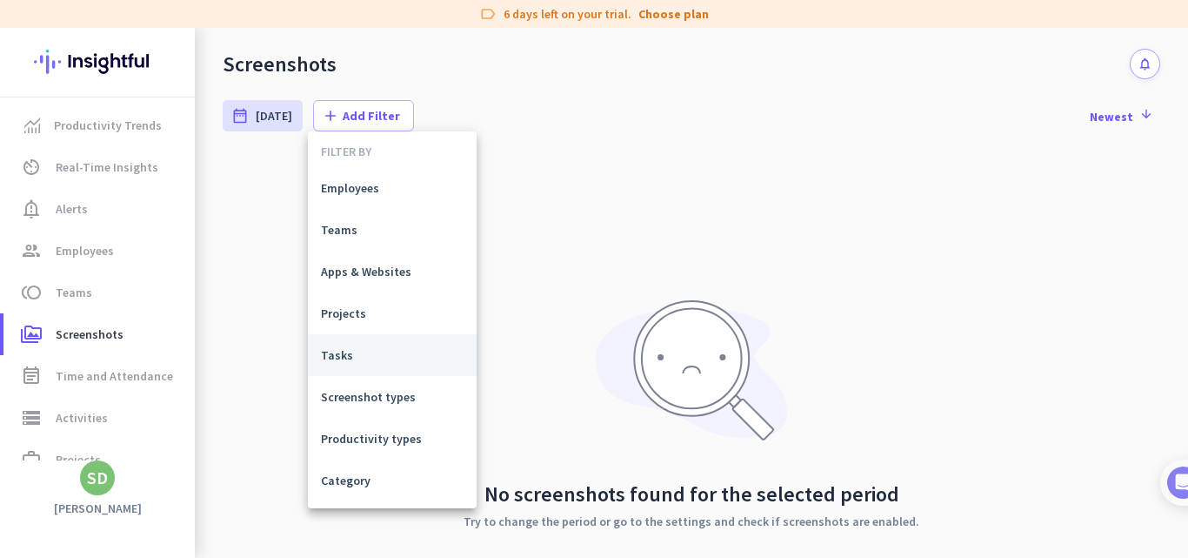
click at [376, 364] on button "Tasks" at bounding box center [392, 355] width 169 height 42
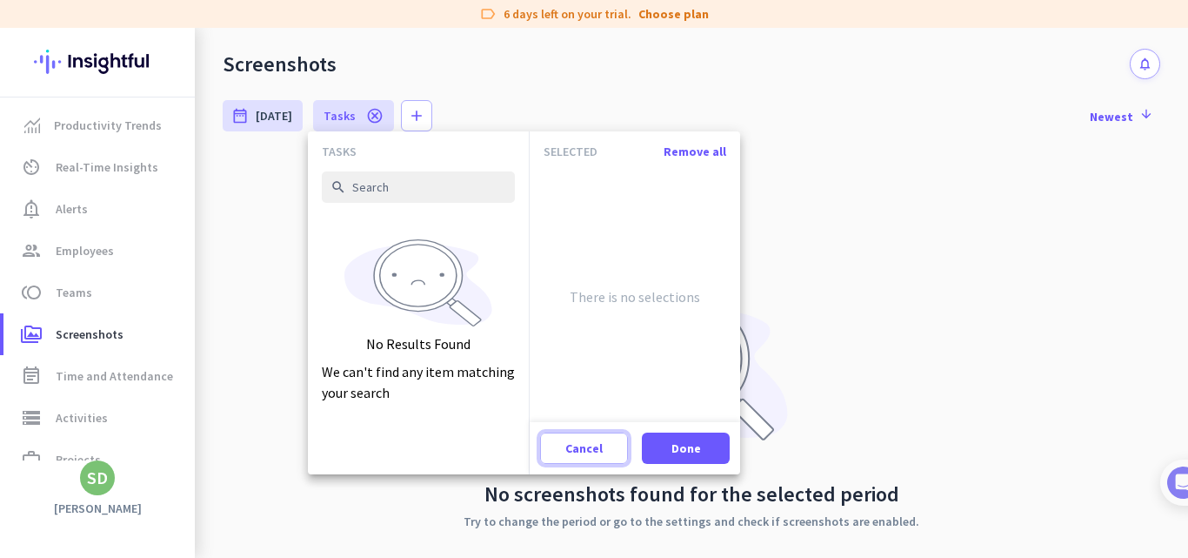
click at [593, 438] on span at bounding box center [584, 448] width 86 height 42
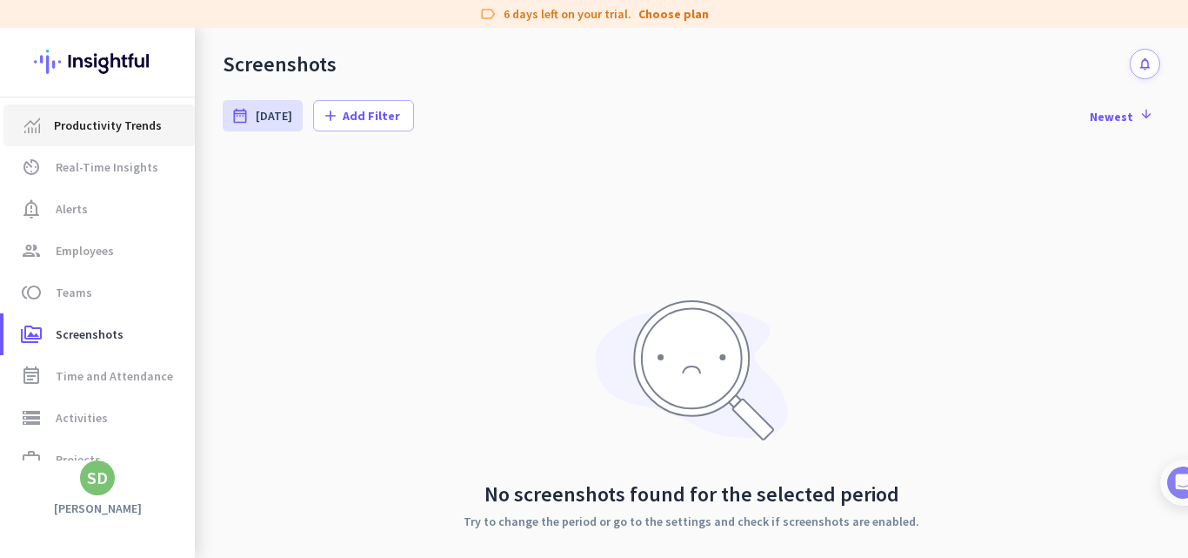
click at [112, 124] on span "Productivity Trends" at bounding box center [108, 125] width 108 height 21
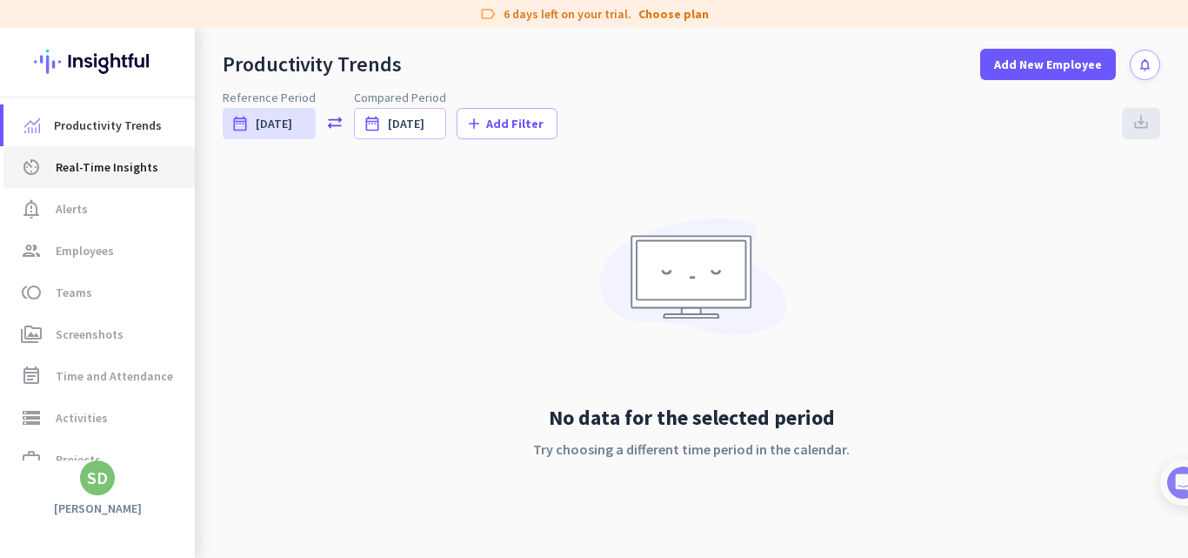
click at [107, 170] on span "Real-Time Insights" at bounding box center [107, 167] width 103 height 21
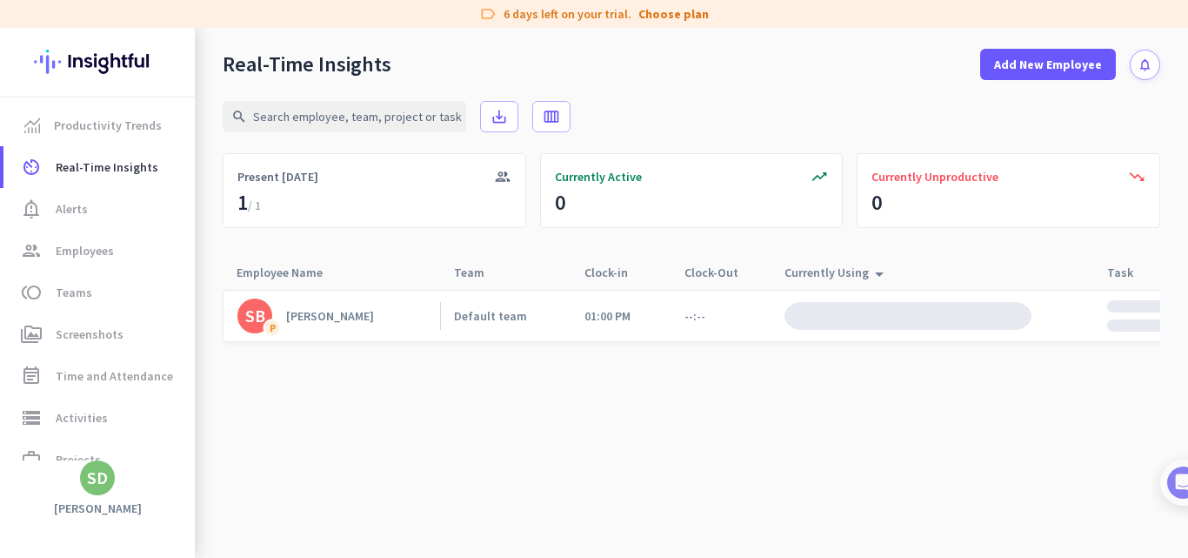
click at [852, 307] on img at bounding box center [908, 316] width 247 height 28
click at [860, 267] on div "Currently Using arrow_drop_up" at bounding box center [837, 272] width 105 height 24
click at [876, 316] on div "desktop_access_disabled Inactive" at bounding box center [908, 316] width 247 height 28
click at [860, 278] on div "Currently Using arrow_drop_up" at bounding box center [837, 272] width 105 height 24
click at [850, 271] on div "Currently Using arrow_drop_up" at bounding box center [837, 272] width 105 height 24
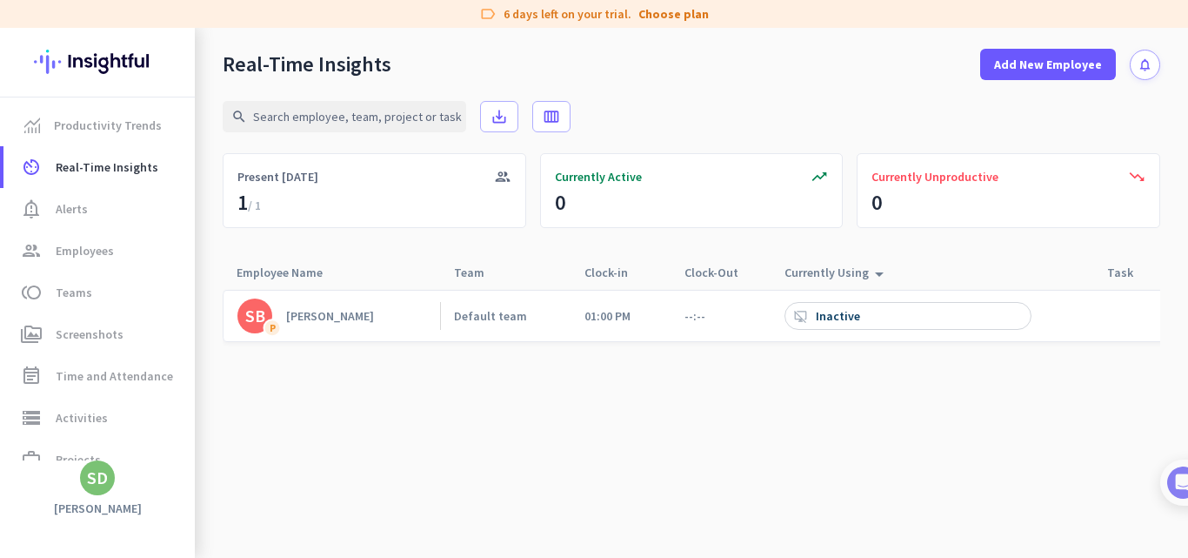
click at [850, 271] on div "Currently Using arrow_drop_up" at bounding box center [837, 272] width 105 height 24
click at [63, 112] on link "Productivity Trends" at bounding box center [98, 125] width 191 height 42
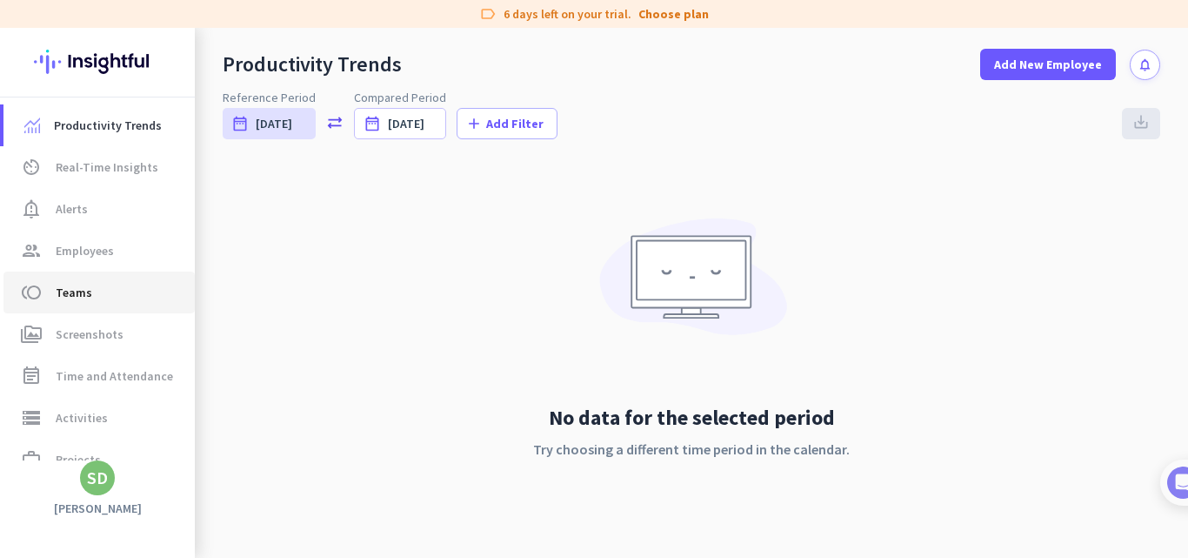
click at [104, 289] on span "toll Teams" at bounding box center [99, 292] width 164 height 21
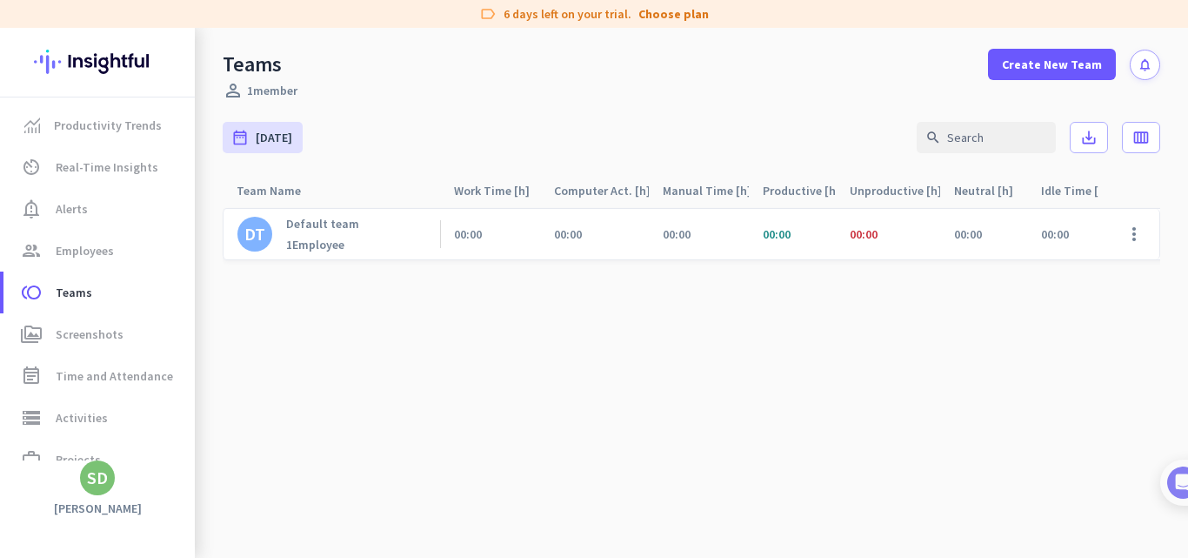
click at [878, 233] on span "00:00" at bounding box center [864, 234] width 28 height 16
click at [327, 234] on div "Default team 1 Employee" at bounding box center [322, 234] width 73 height 37
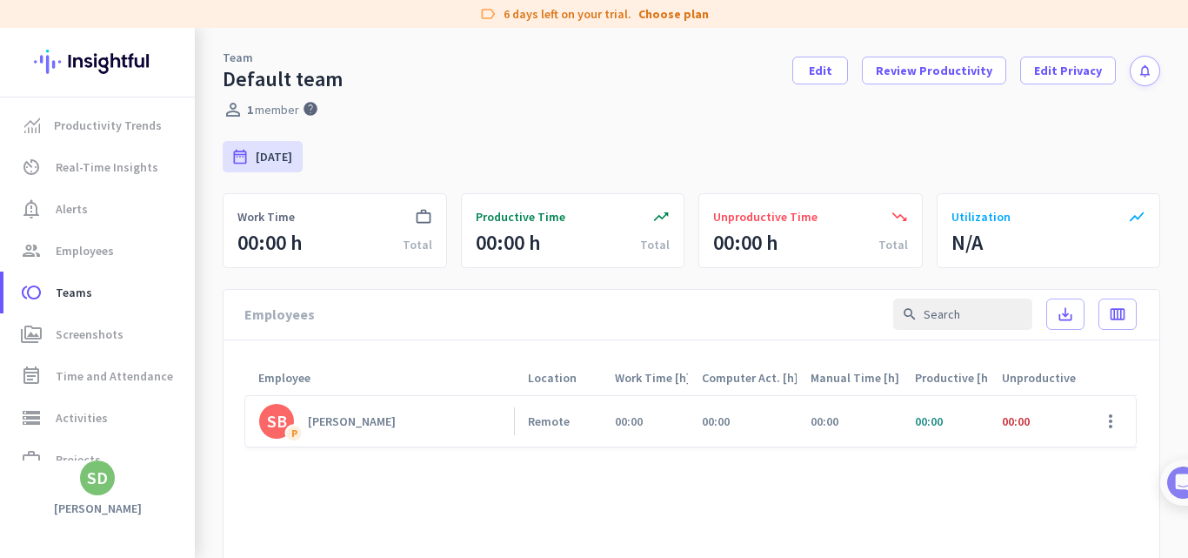
click at [344, 423] on div "[PERSON_NAME]" at bounding box center [352, 421] width 88 height 16
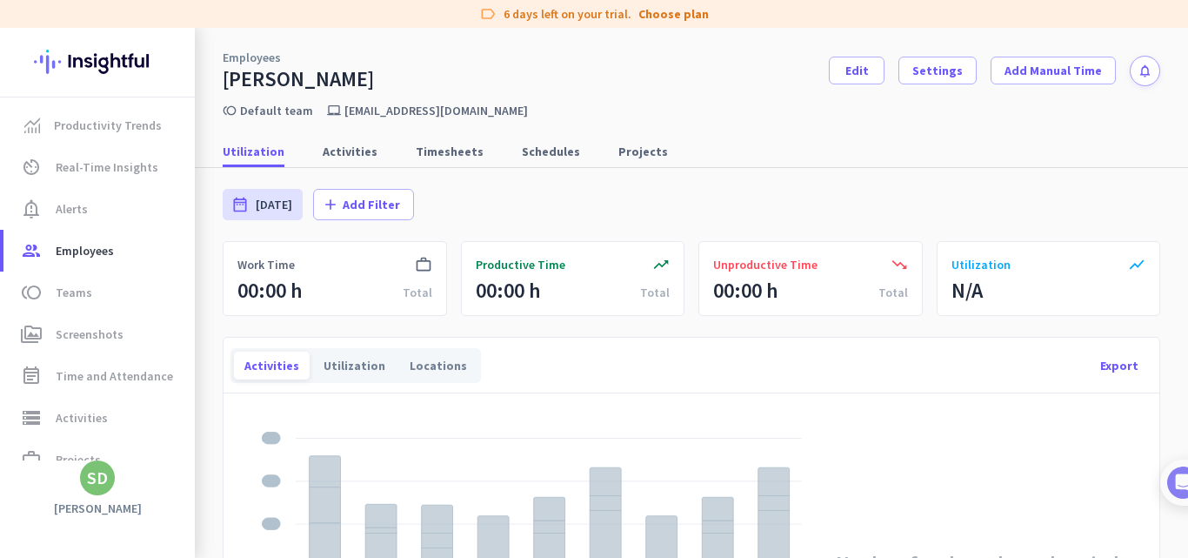
click at [404, 107] on p "[EMAIL_ADDRESS][DOMAIN_NAME]" at bounding box center [436, 111] width 184 height 16
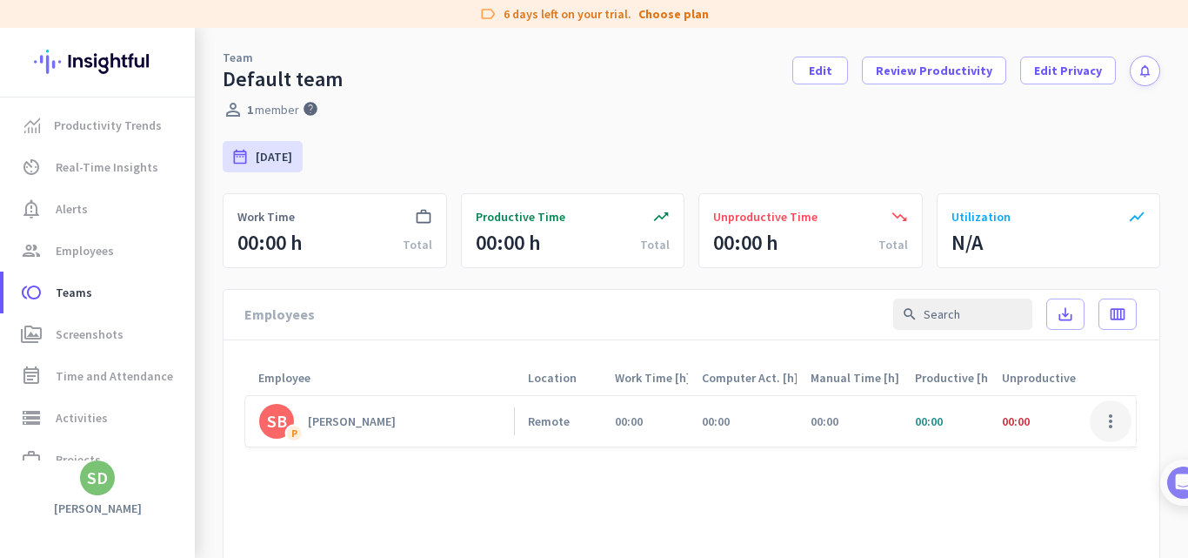
click at [1092, 422] on span at bounding box center [1111, 421] width 42 height 42
click at [1062, 518] on span "Deactivate" at bounding box center [1039, 520] width 60 height 16
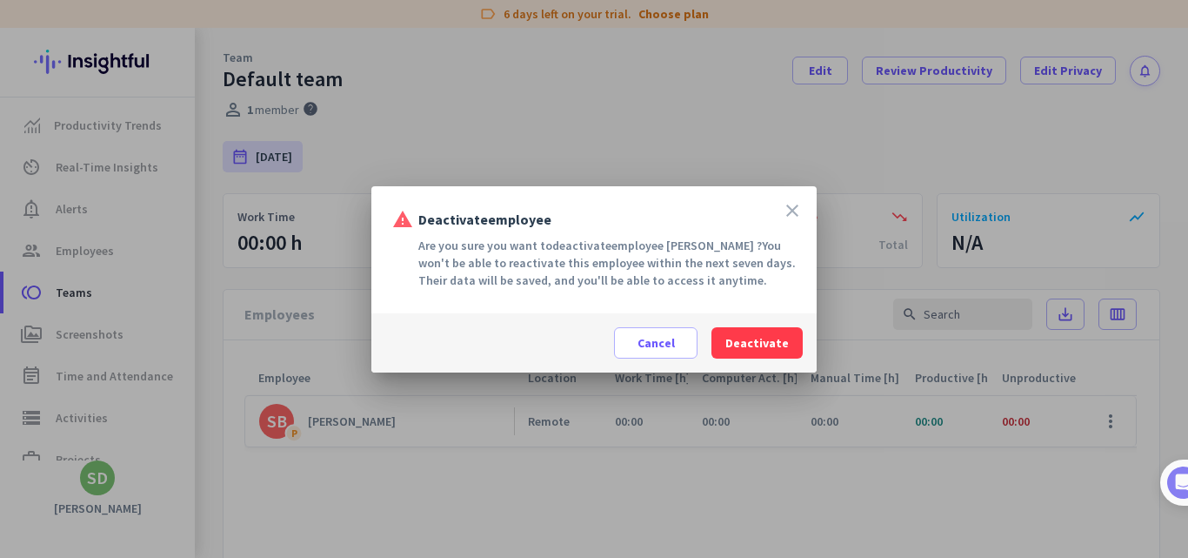
click at [738, 110] on div at bounding box center [594, 279] width 1188 height 558
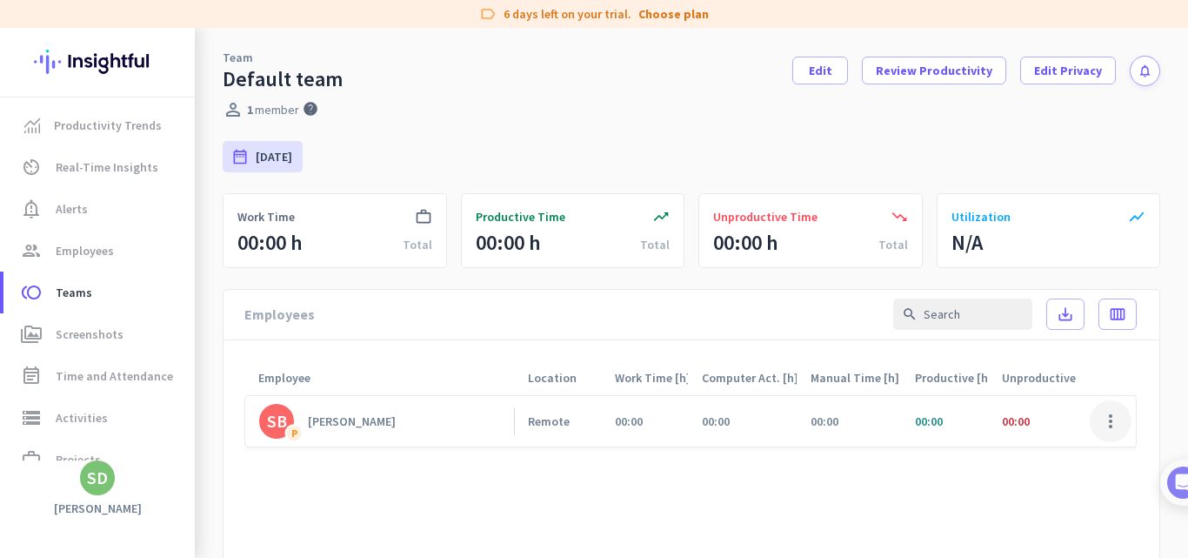
click at [1094, 414] on span at bounding box center [1111, 421] width 42 height 42
click at [967, 178] on div at bounding box center [594, 279] width 1188 height 558
click at [202, 17] on div "label 6 days left on your trial. Choose plan" at bounding box center [594, 14] width 1188 height 28
